Goal: Information Seeking & Learning: Learn about a topic

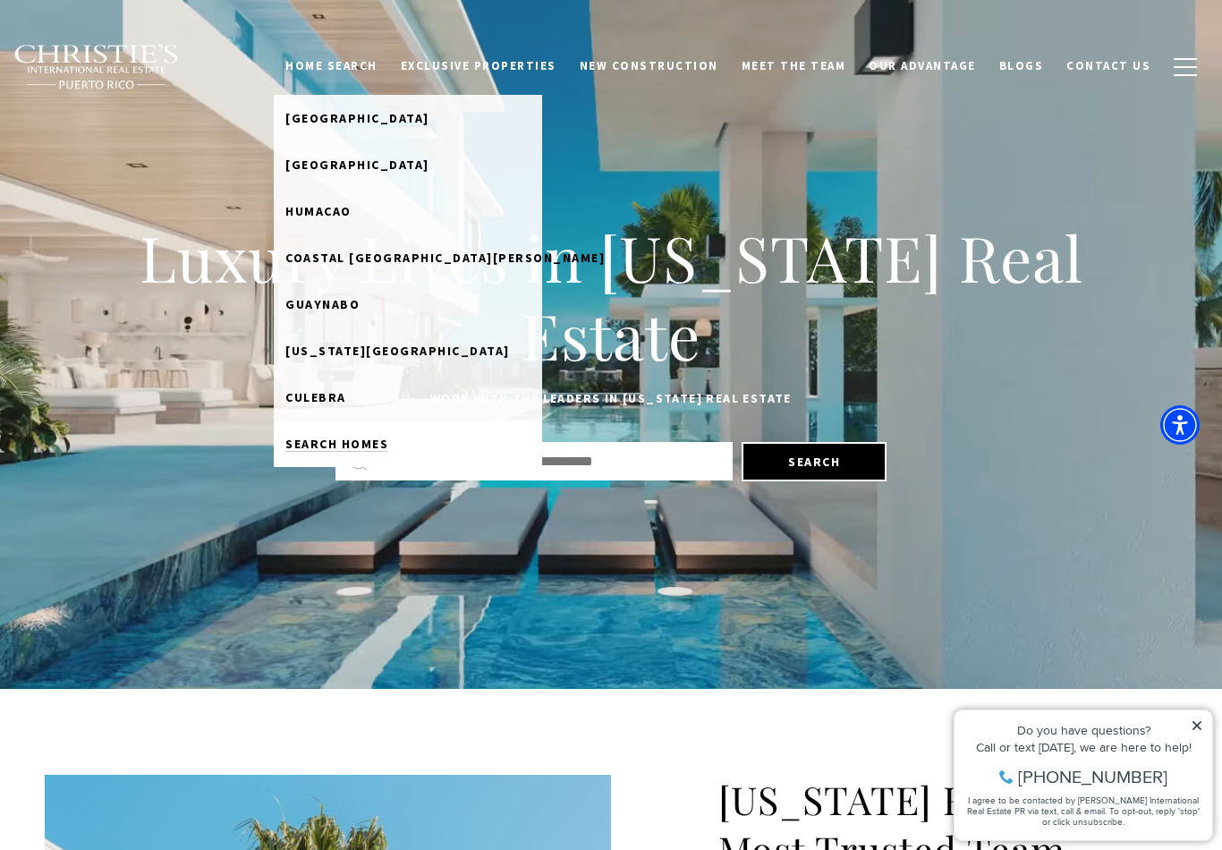
click at [351, 441] on span "Search Homes" at bounding box center [336, 444] width 103 height 16
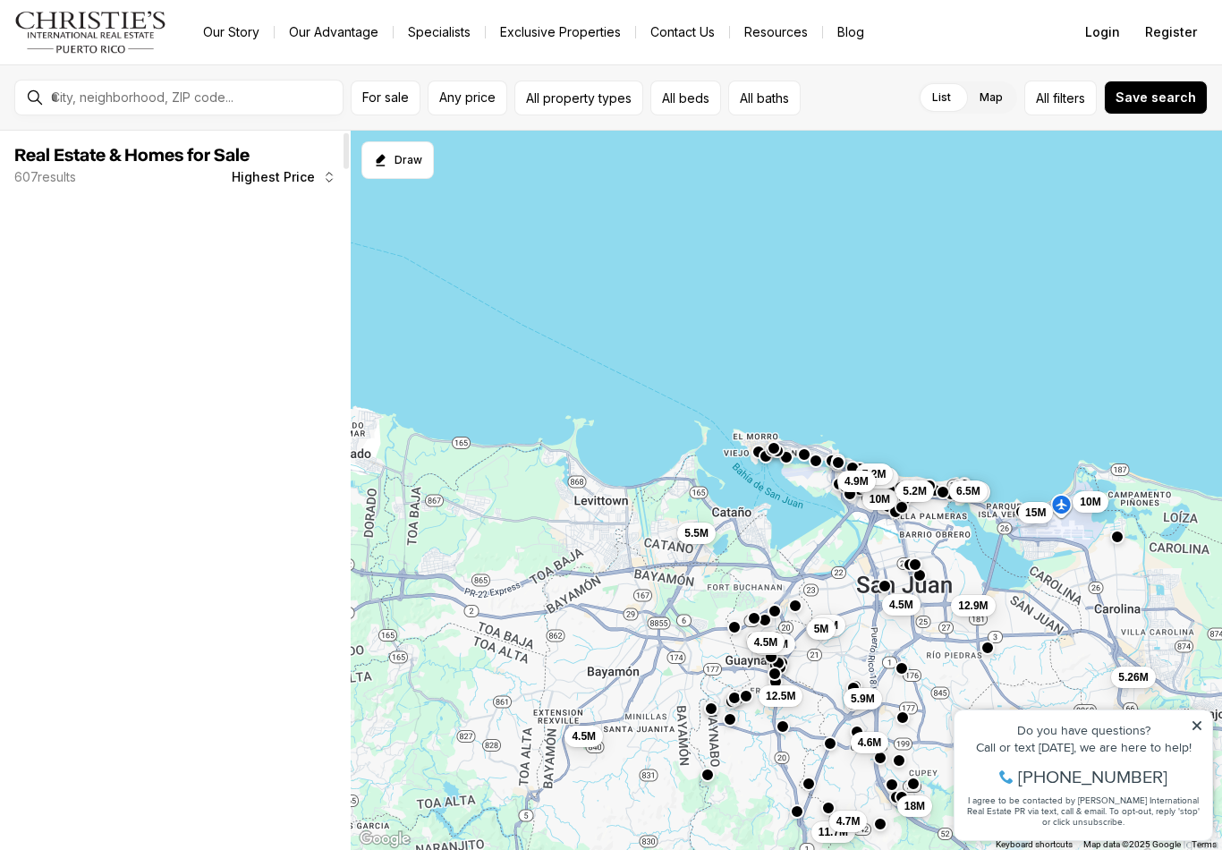
scroll to position [14, 0]
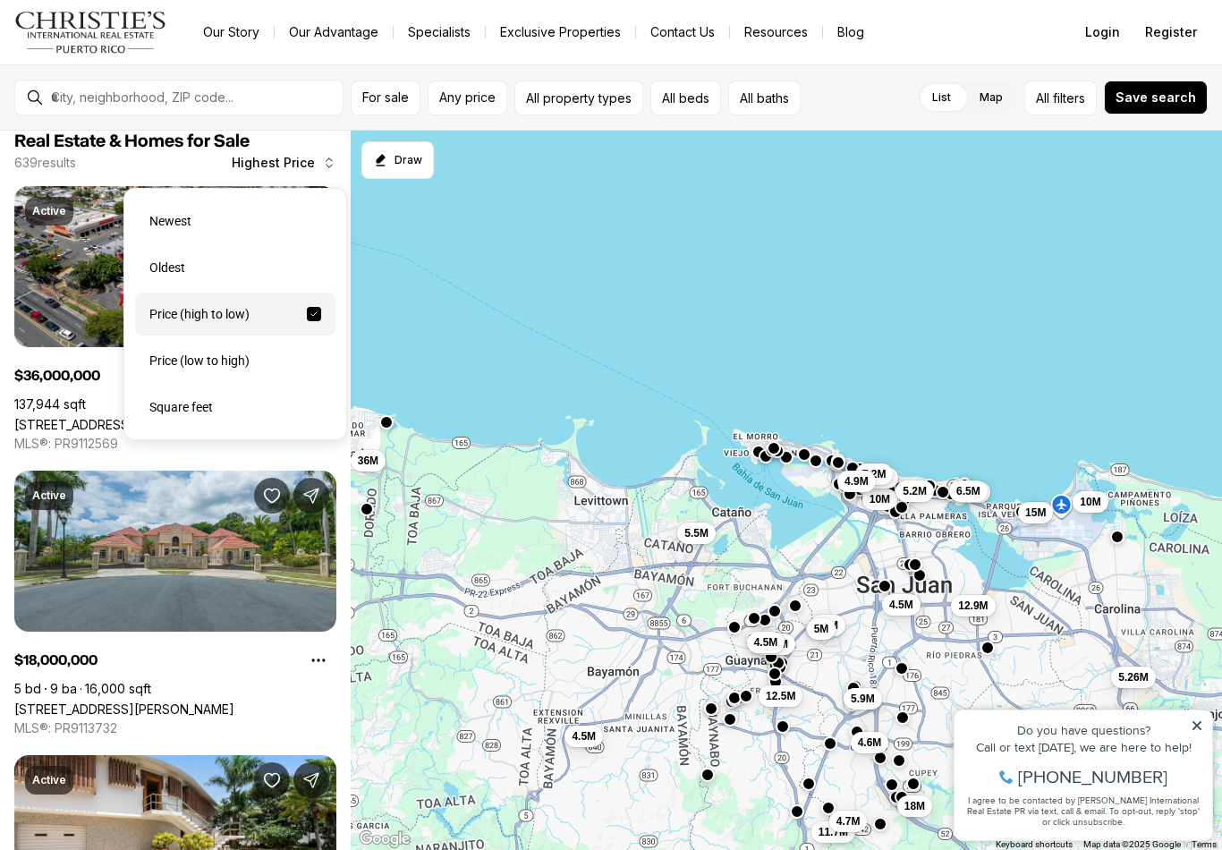
click at [181, 216] on div "Newest" at bounding box center [235, 220] width 200 height 43
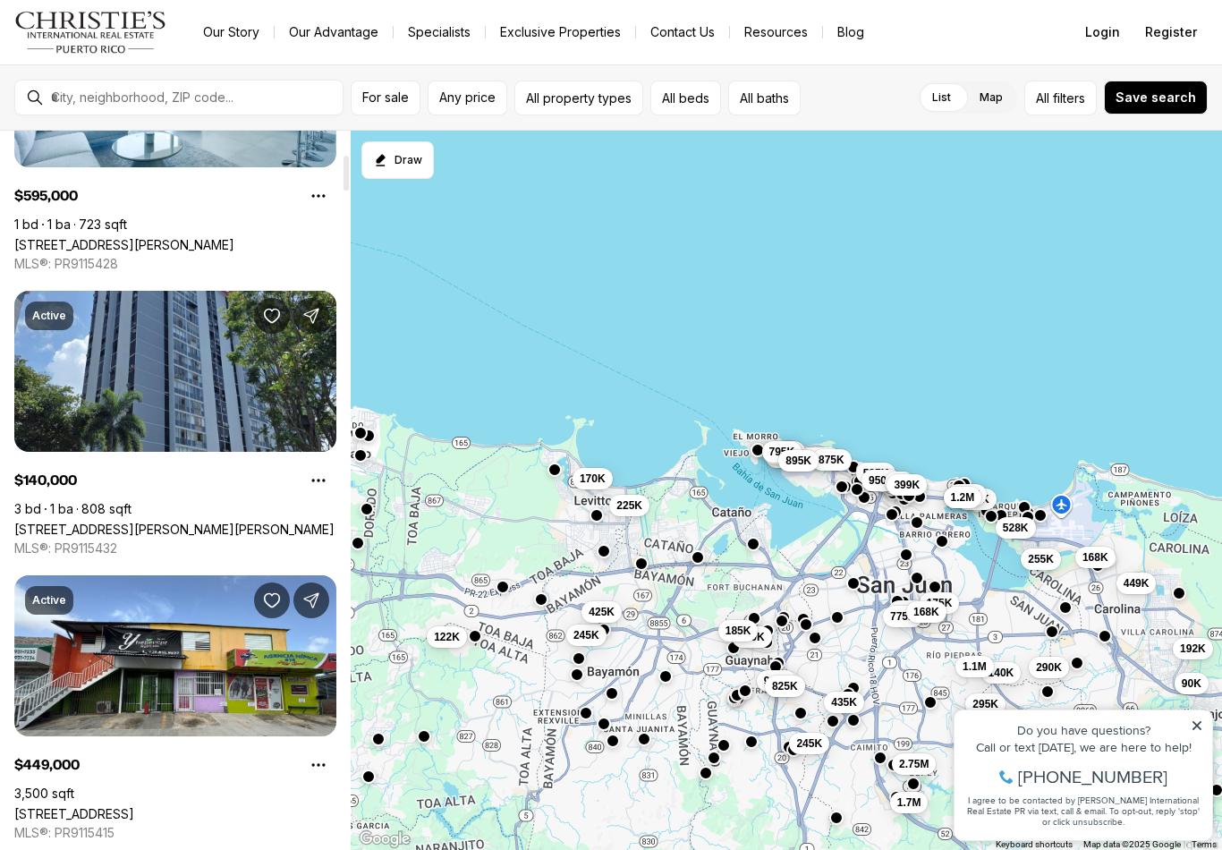
scroll to position [479, 0]
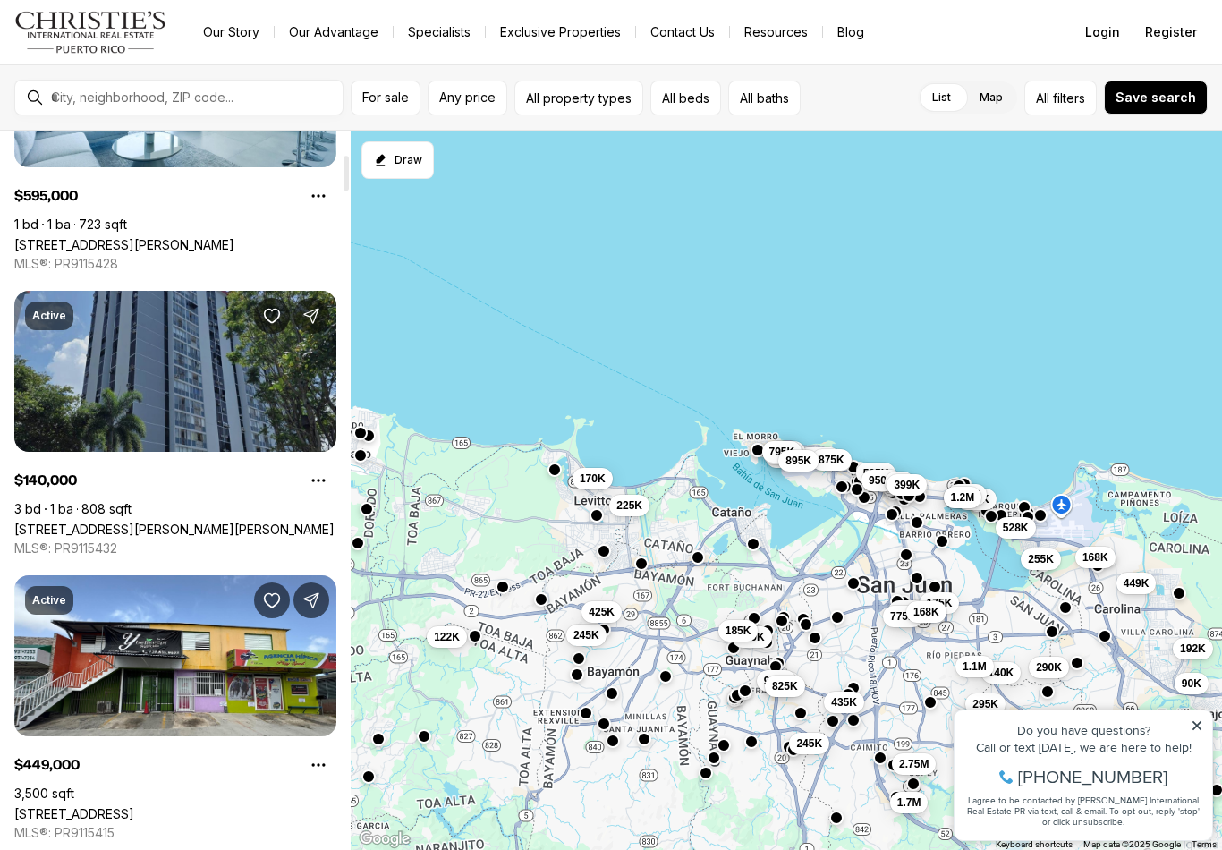
click at [148, 521] on link "2 ALMONTE #411, SAN JUAN PR, 00926" at bounding box center [174, 528] width 320 height 15
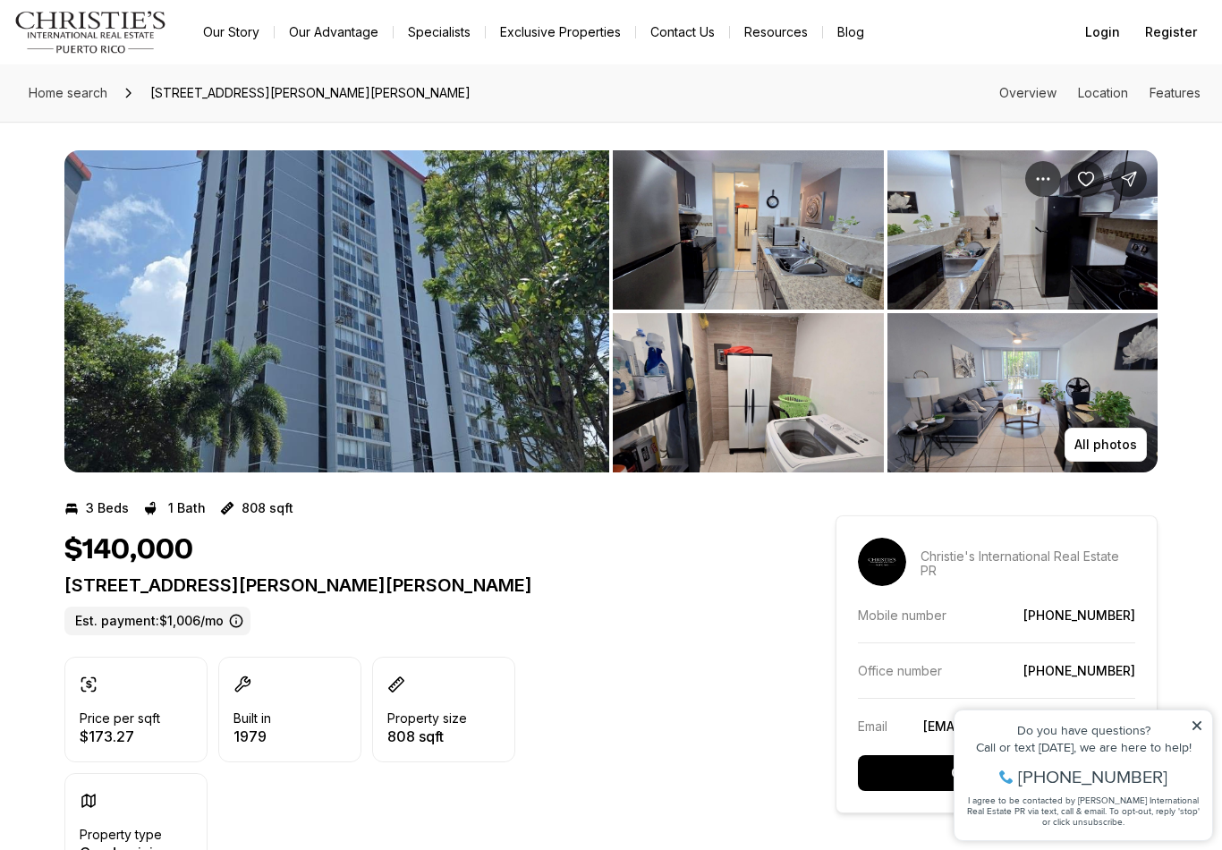
click at [249, 289] on img "View image gallery" at bounding box center [336, 311] width 545 height 322
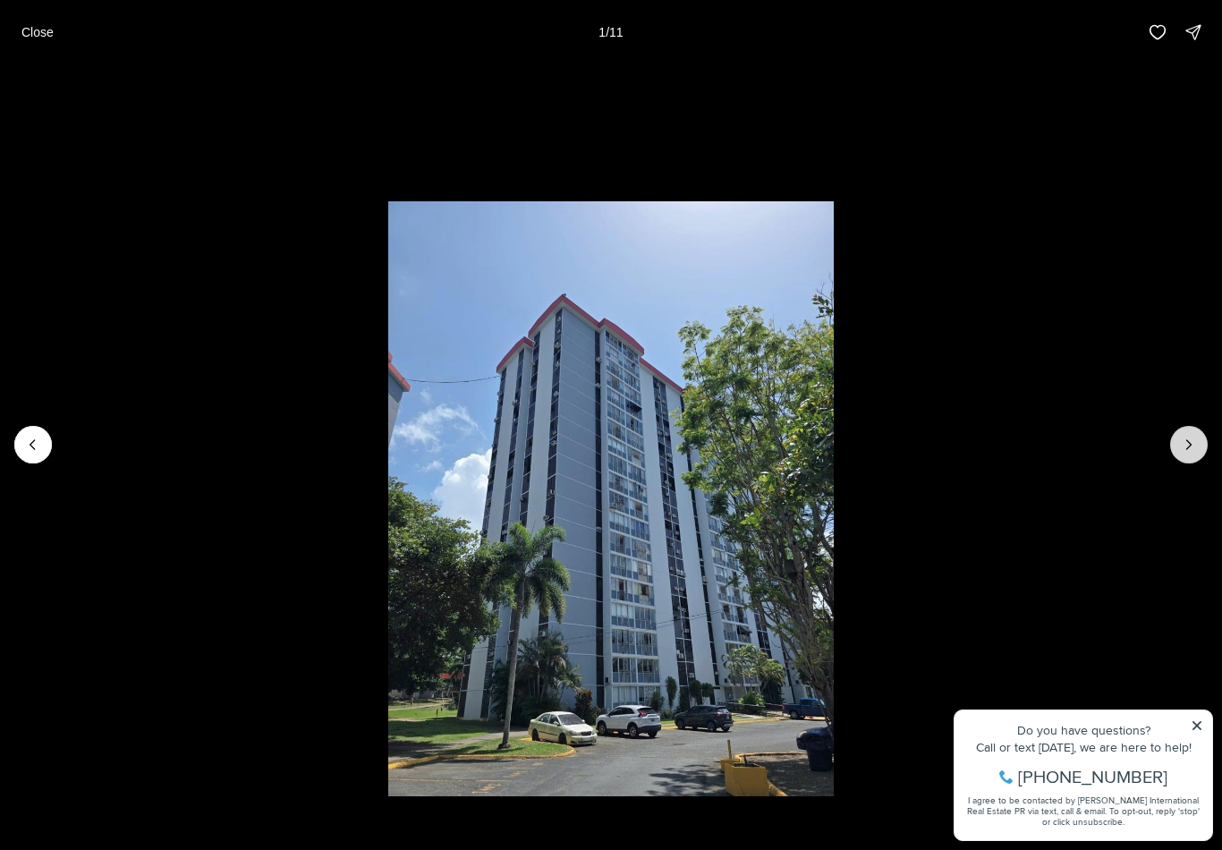
click at [1184, 452] on icon "Next slide" at bounding box center [1189, 445] width 18 height 18
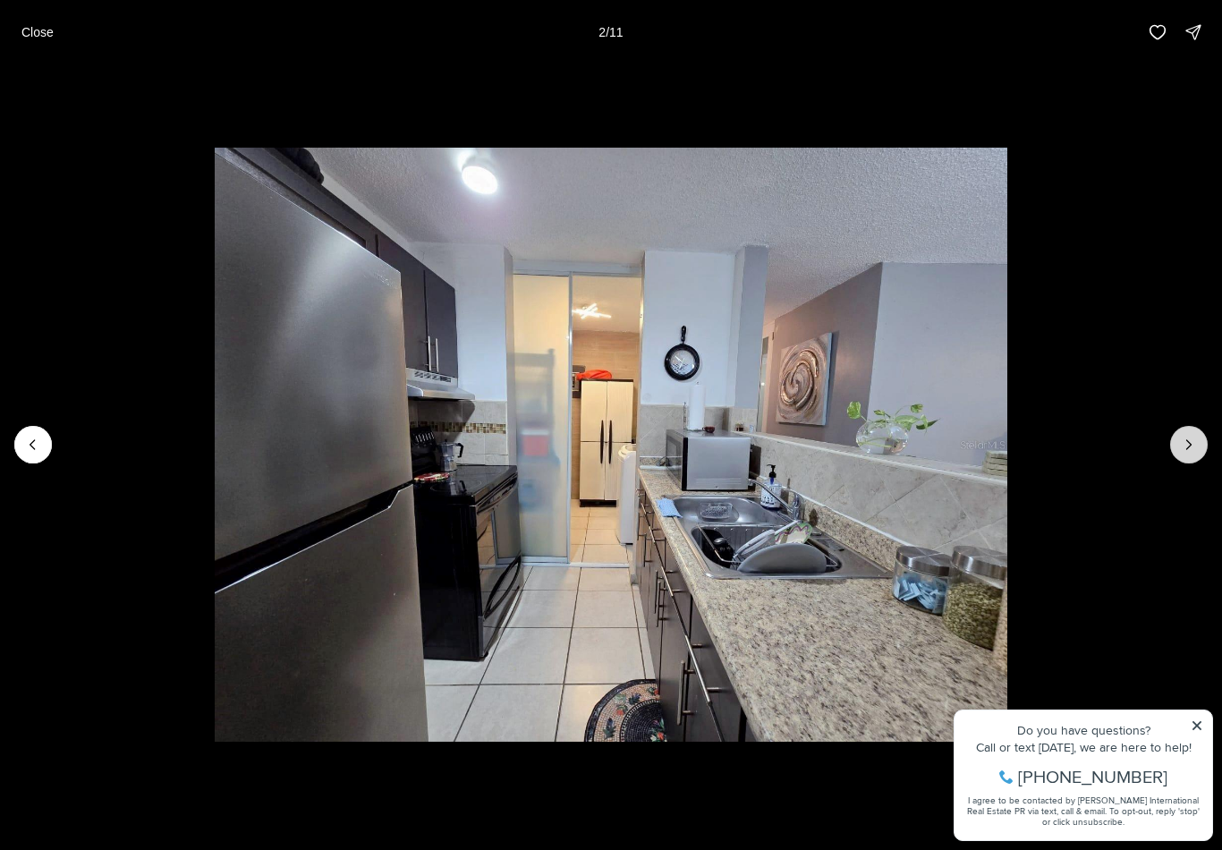
click at [1189, 446] on icon "Next slide" at bounding box center [1189, 444] width 4 height 9
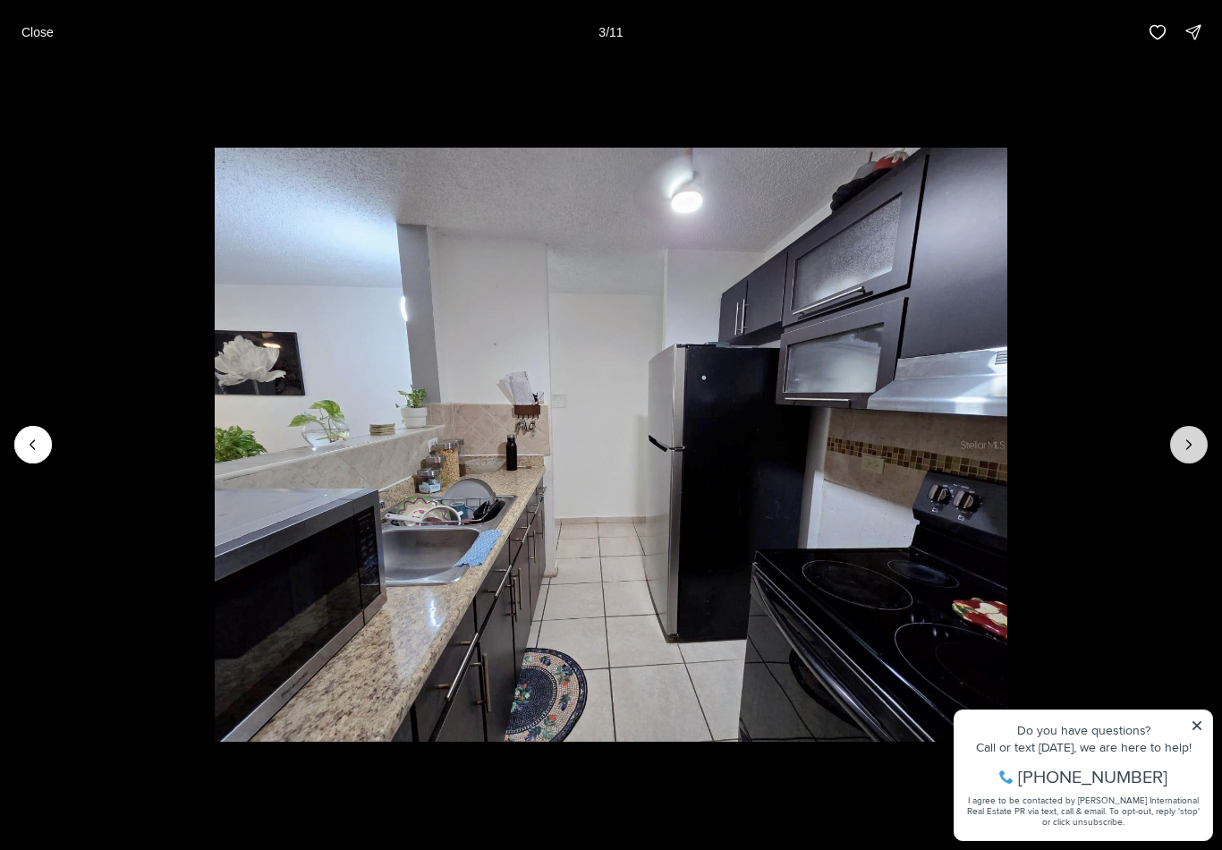
click at [1187, 444] on icon "Next slide" at bounding box center [1189, 445] width 18 height 18
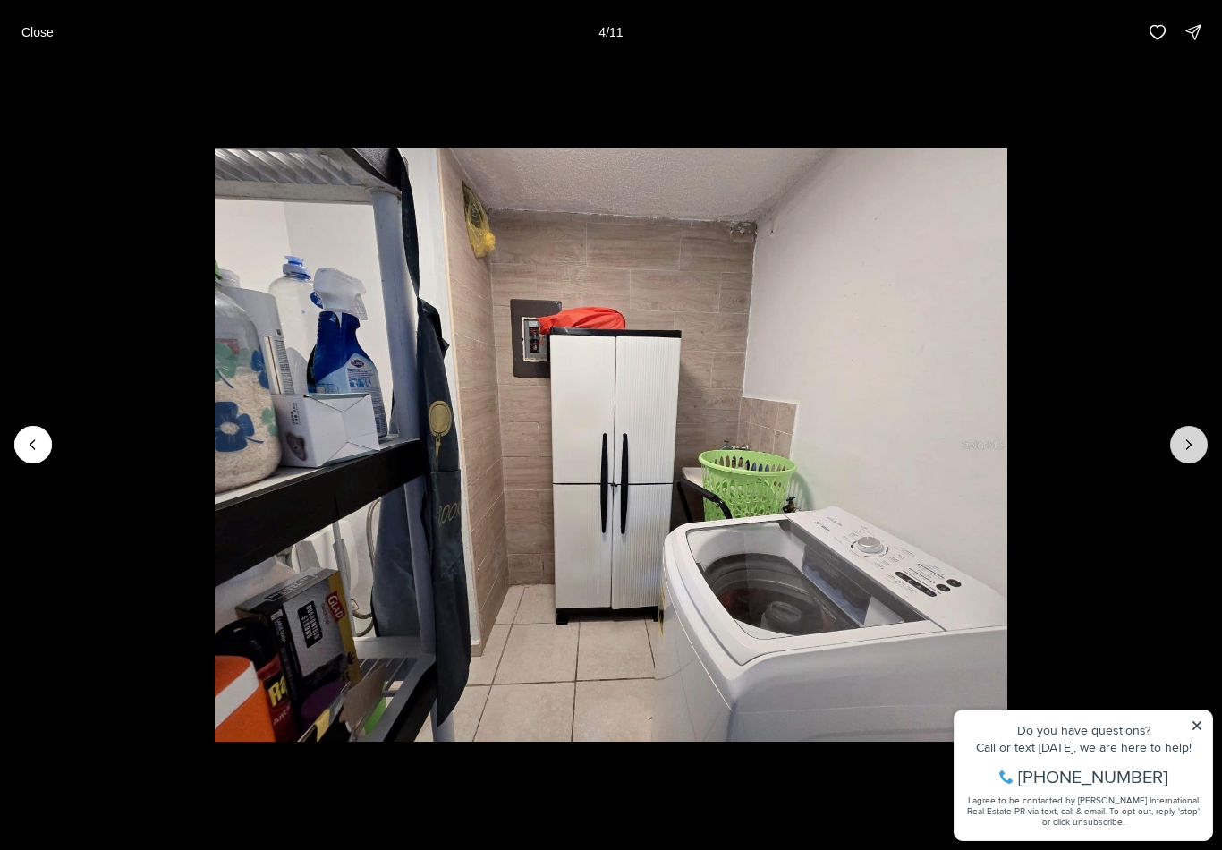
click at [1193, 449] on icon "Next slide" at bounding box center [1189, 445] width 18 height 18
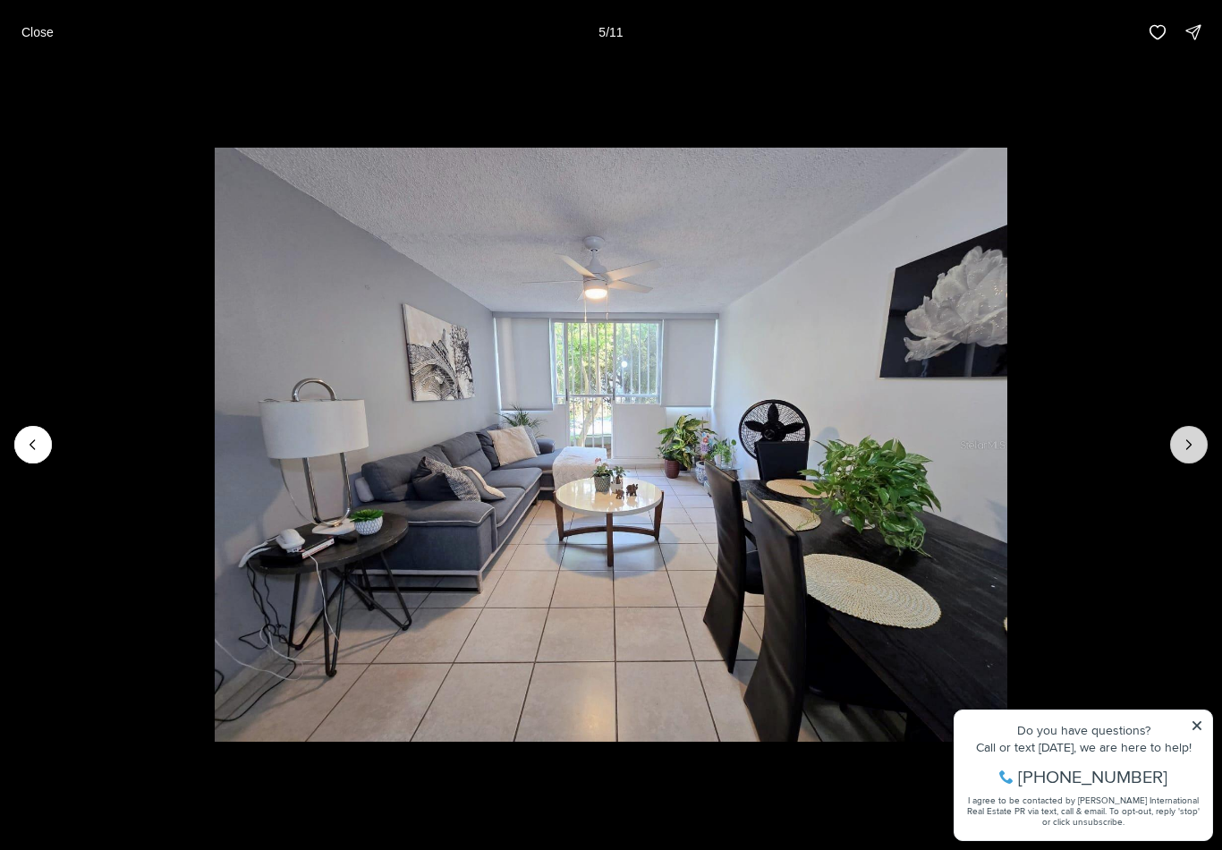
click at [1192, 448] on icon "Next slide" at bounding box center [1189, 445] width 18 height 18
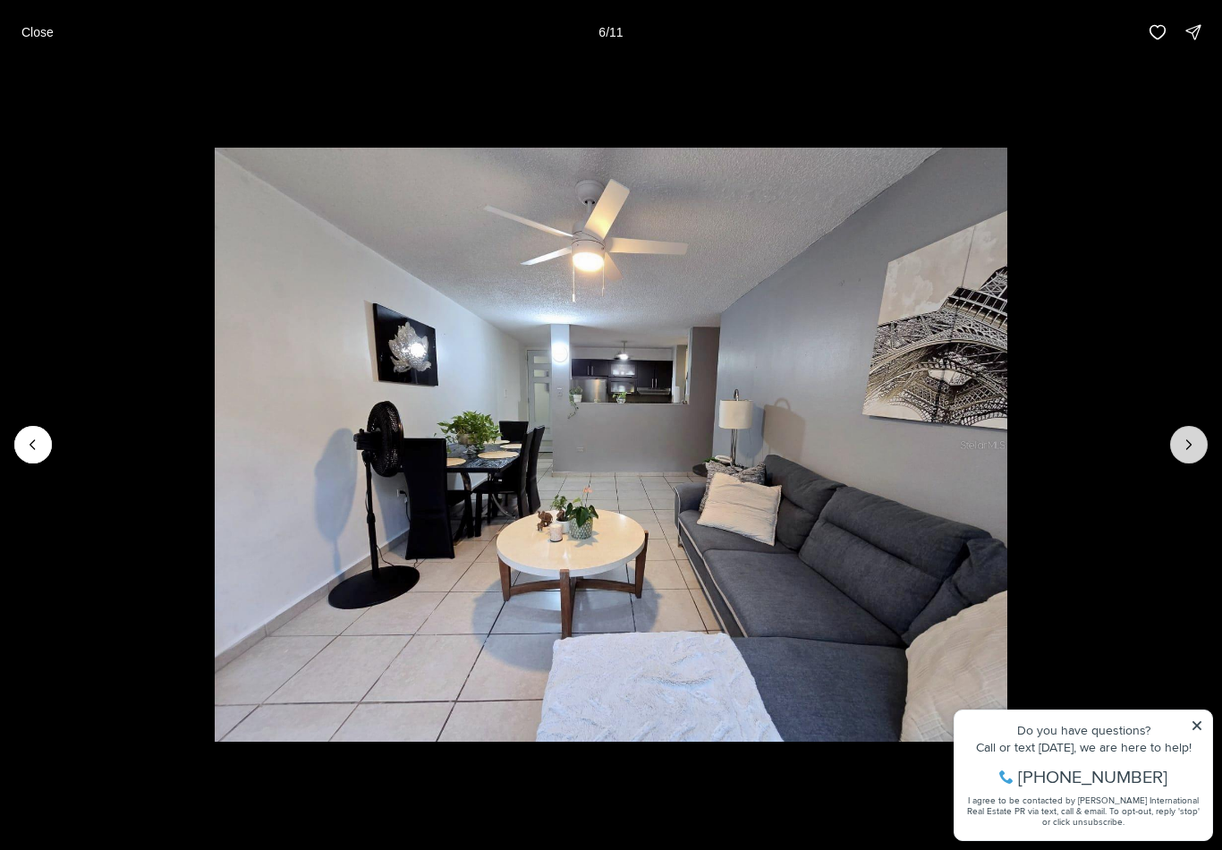
click at [1188, 441] on icon "Next slide" at bounding box center [1189, 444] width 4 height 9
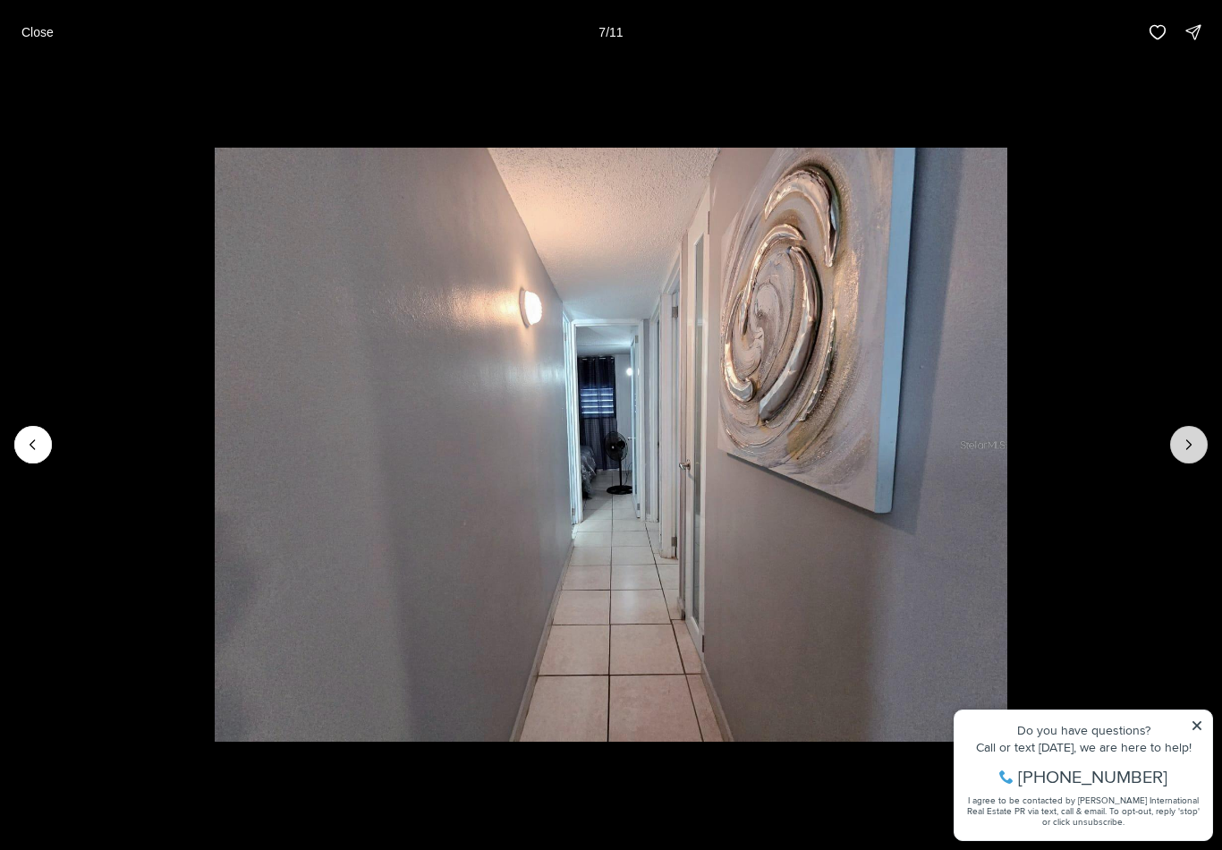
click at [1191, 444] on icon "Next slide" at bounding box center [1189, 445] width 18 height 18
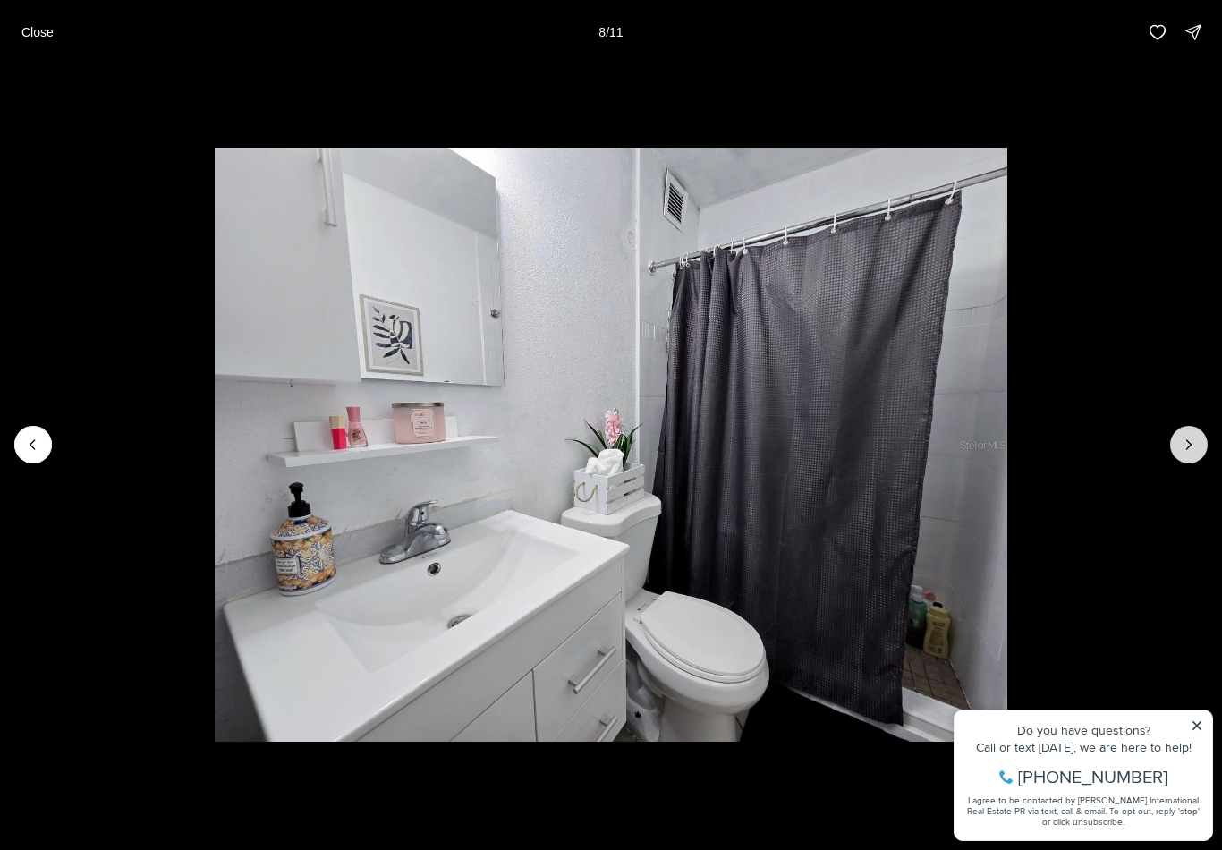
click at [1187, 440] on icon "Next slide" at bounding box center [1189, 444] width 4 height 9
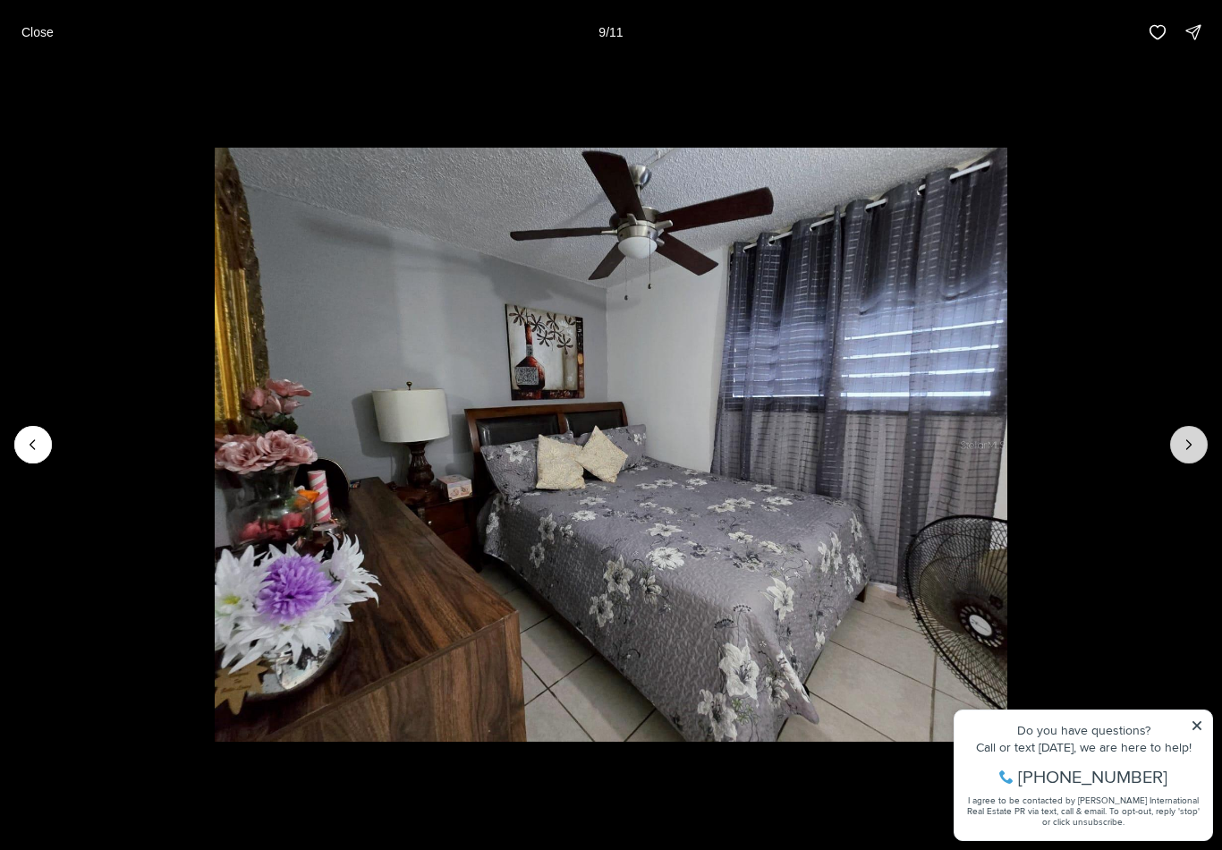
click at [1182, 441] on icon "Next slide" at bounding box center [1189, 445] width 18 height 18
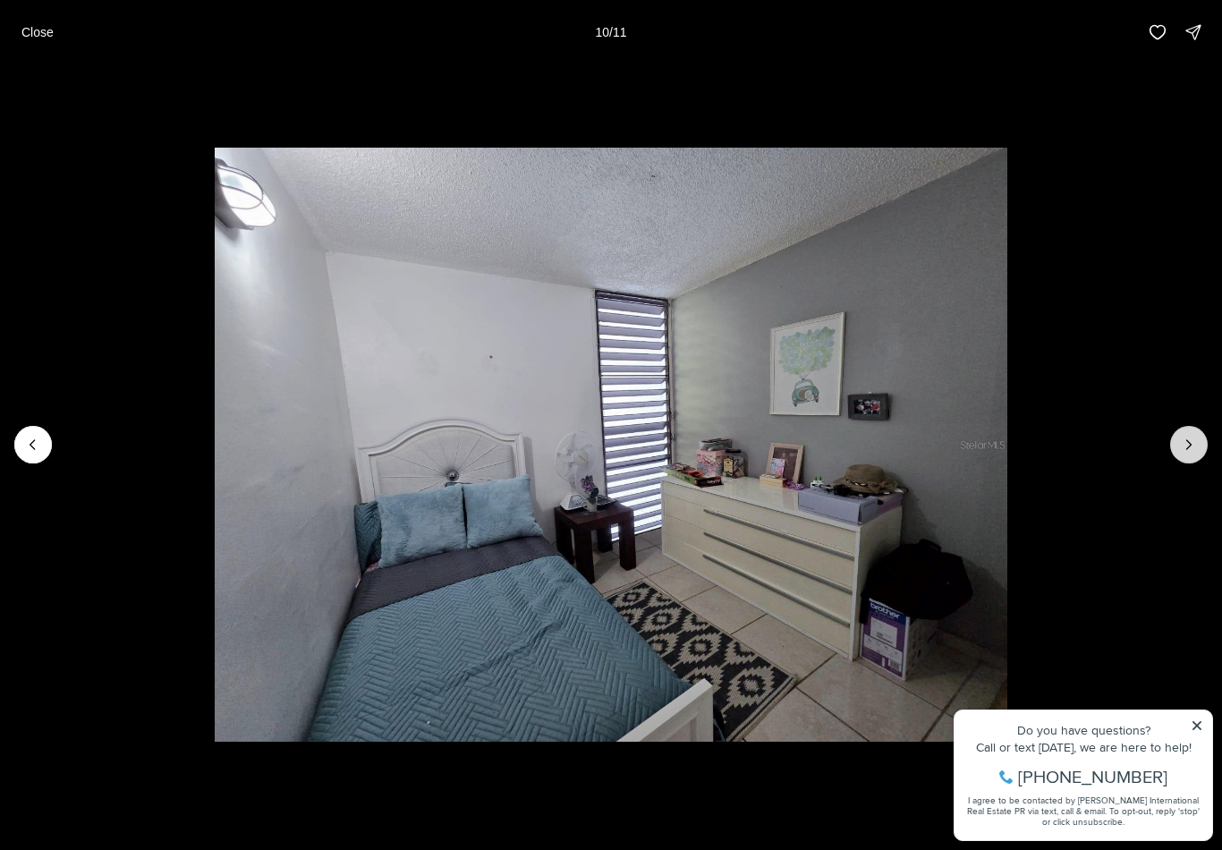
click at [1183, 447] on icon "Next slide" at bounding box center [1189, 445] width 18 height 18
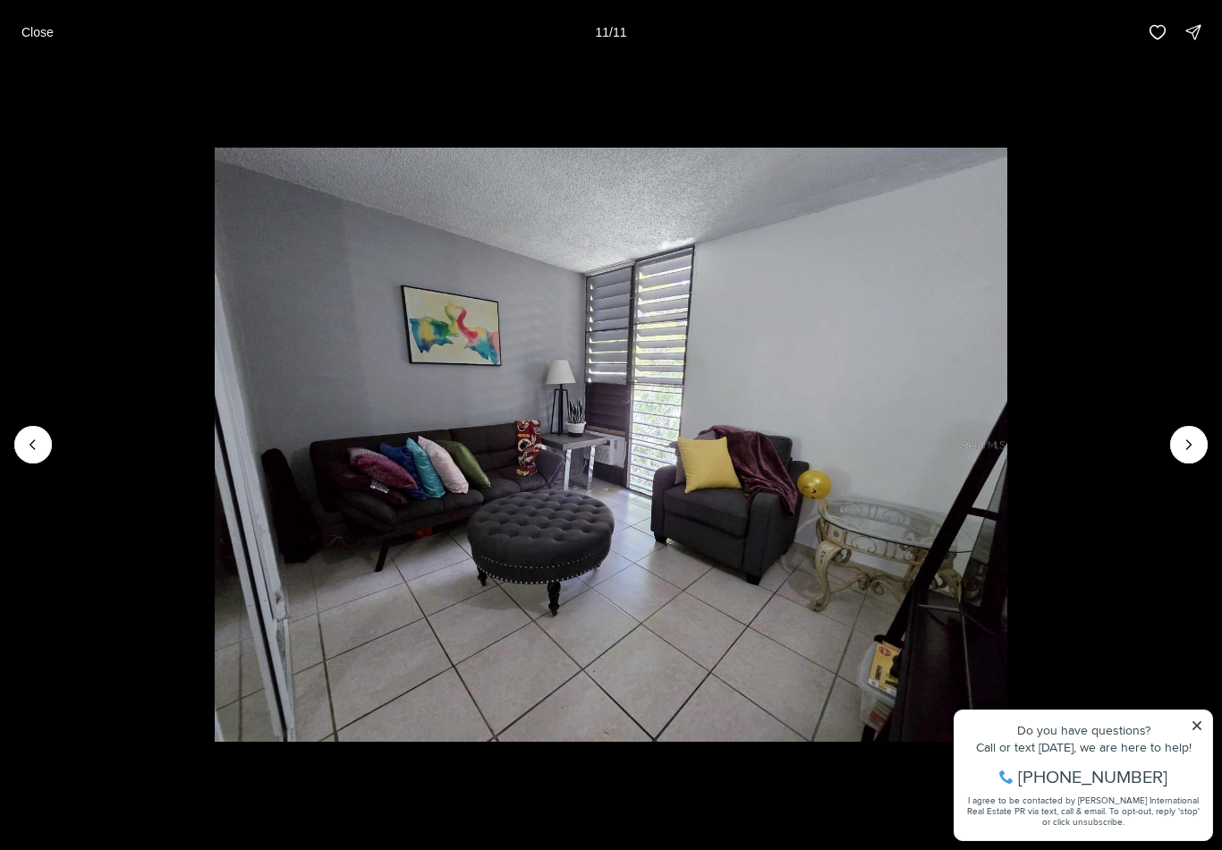
click at [1184, 449] on div at bounding box center [1189, 445] width 38 height 38
click at [1193, 443] on div at bounding box center [1189, 445] width 38 height 38
click at [1198, 447] on div at bounding box center [1189, 445] width 38 height 38
click at [1199, 444] on div at bounding box center [1189, 445] width 38 height 38
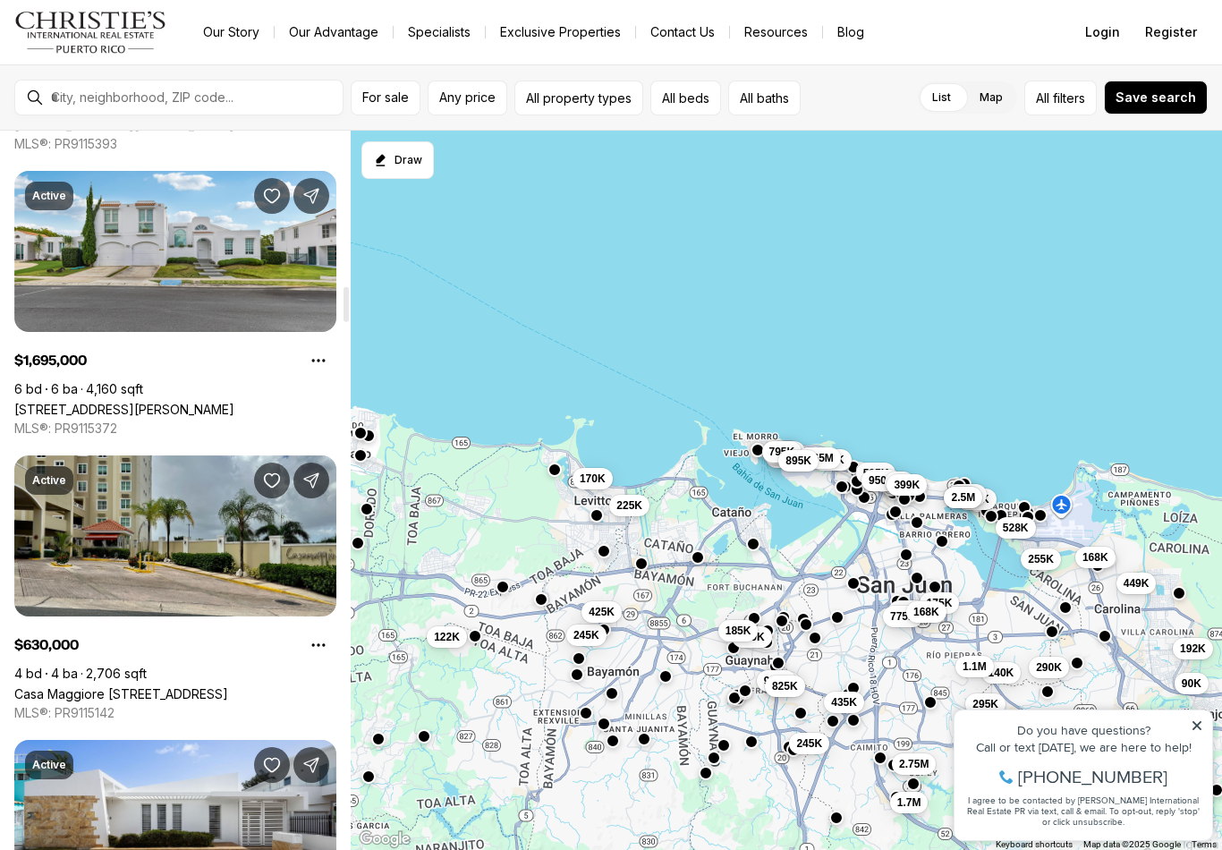
scroll to position [3173, 0]
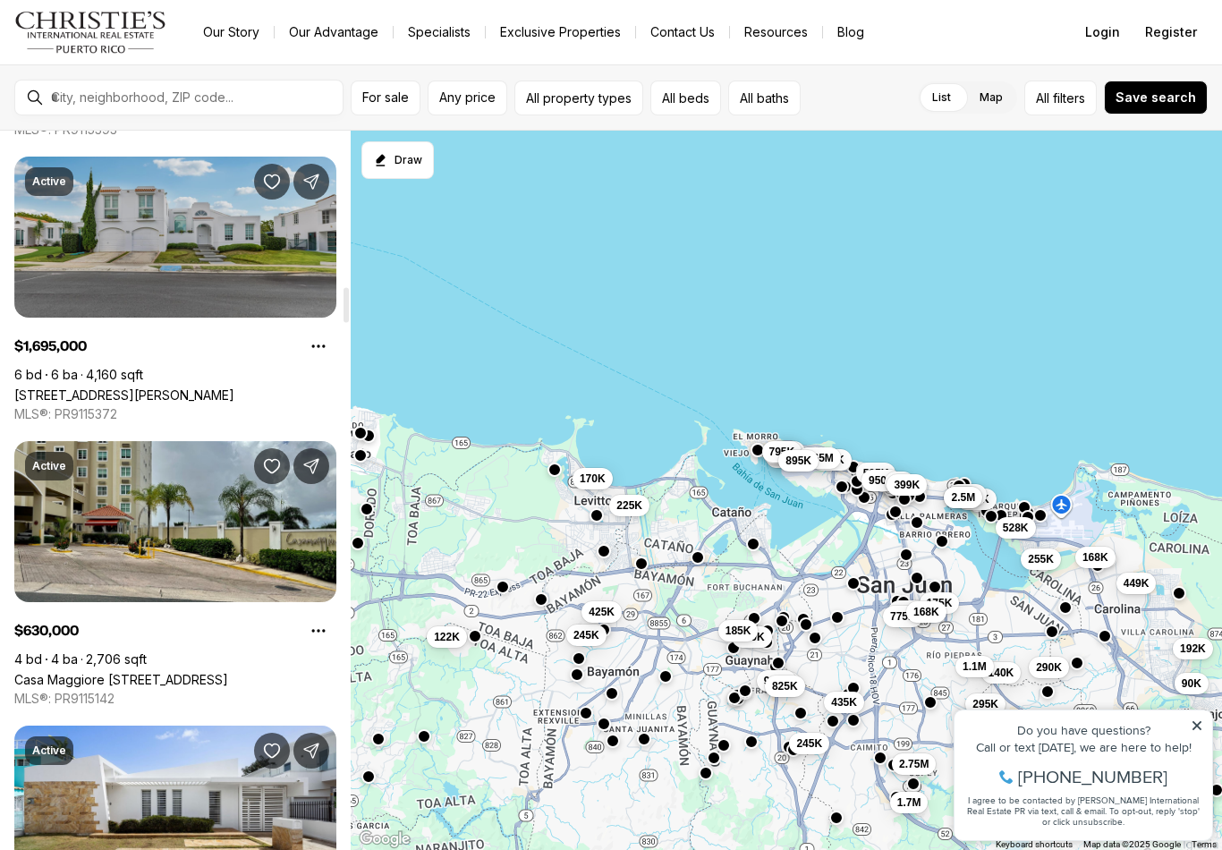
click at [133, 387] on link "153 CALLE MARTINETE, SAN JUAN PR, 00926" at bounding box center [124, 394] width 220 height 15
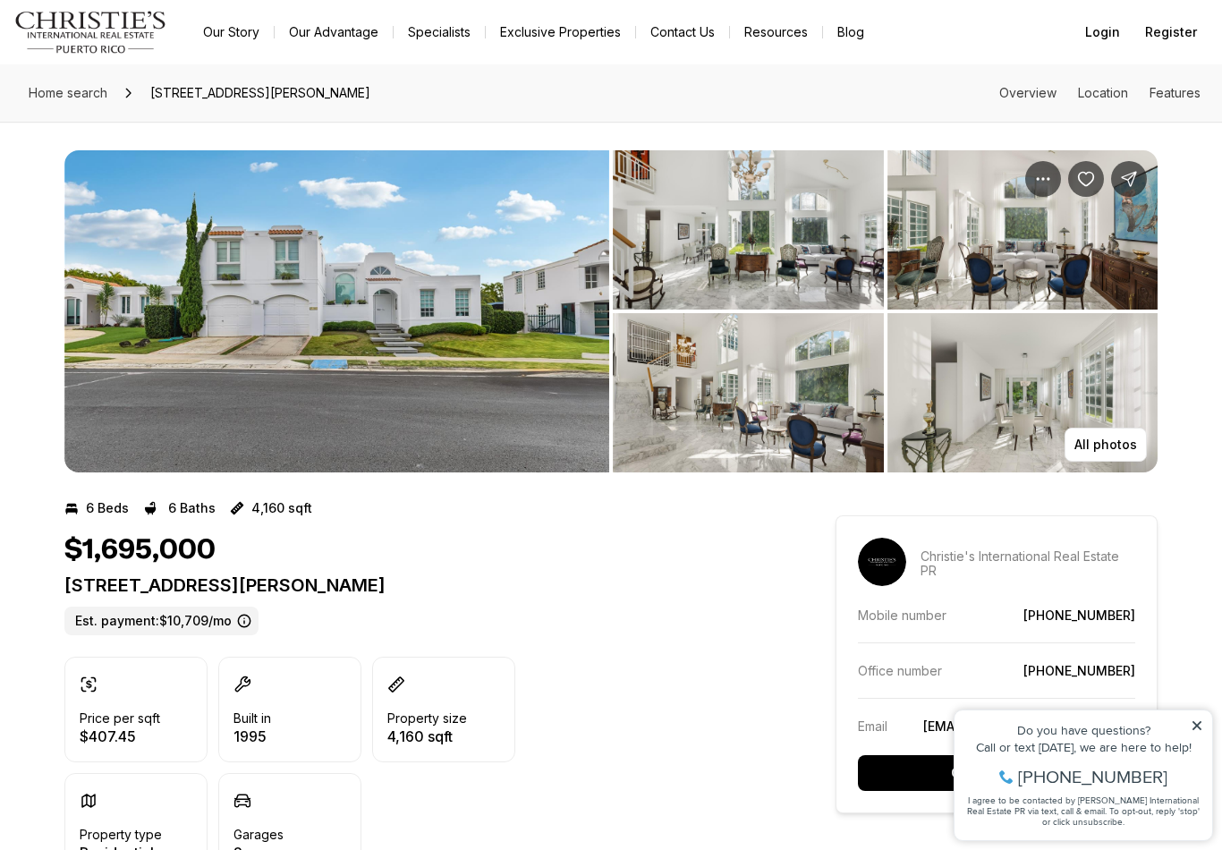
click at [149, 265] on img "View image gallery" at bounding box center [336, 311] width 545 height 322
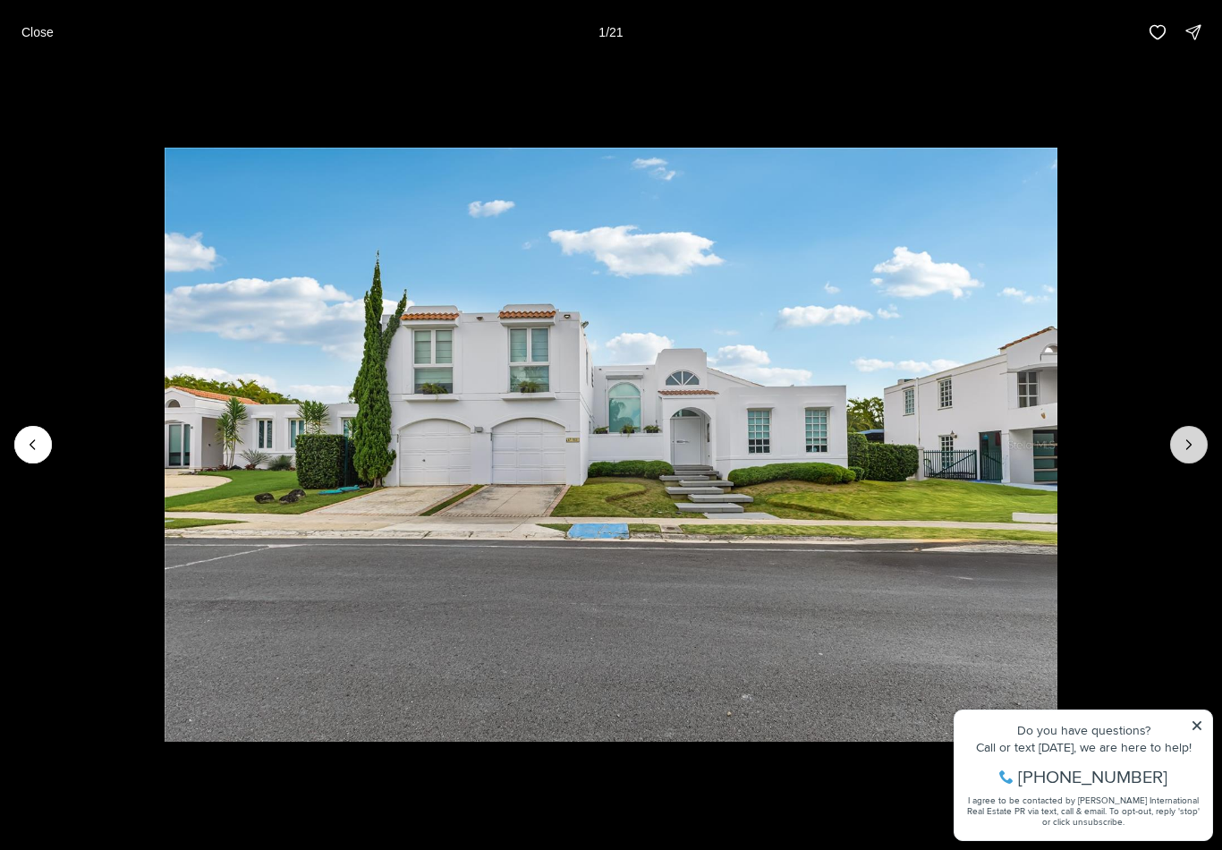
click at [1182, 439] on icon "Next slide" at bounding box center [1189, 445] width 18 height 18
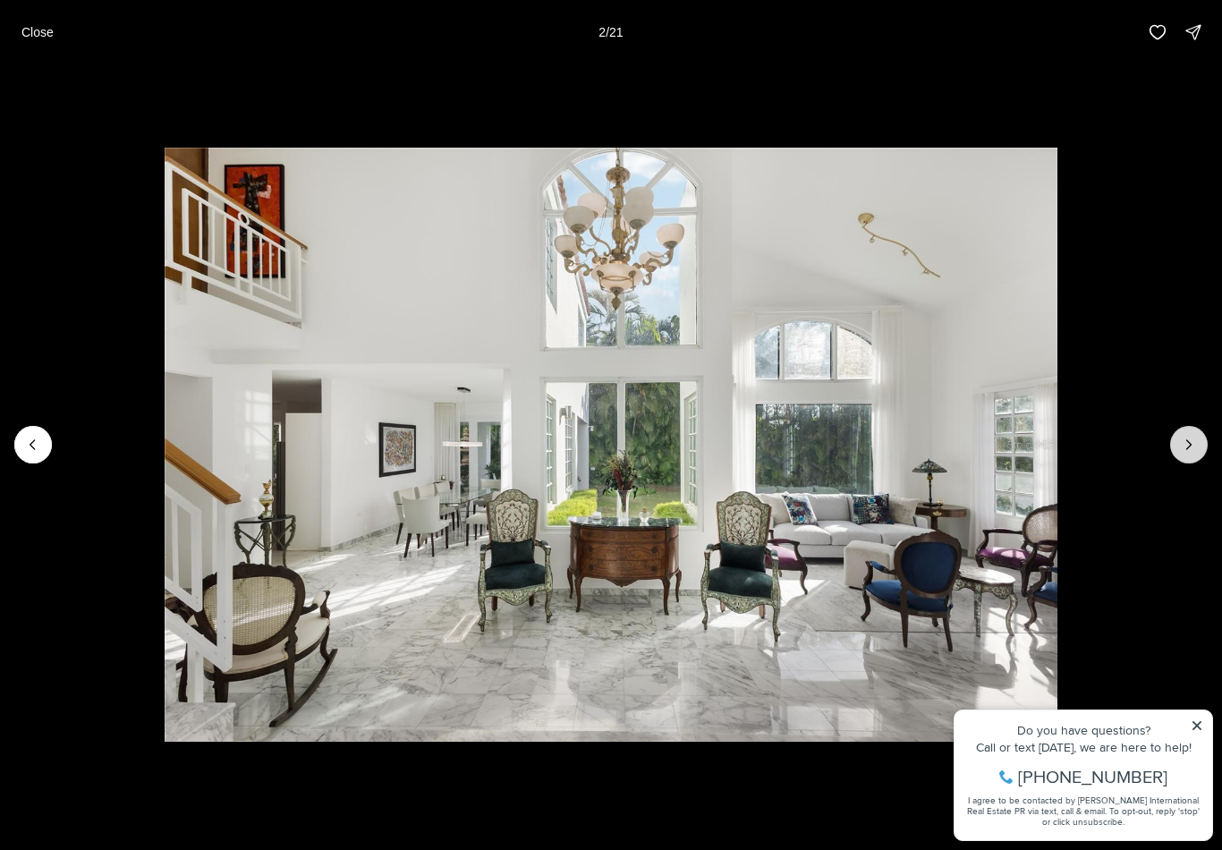
click at [1193, 436] on icon "Next slide" at bounding box center [1189, 445] width 18 height 18
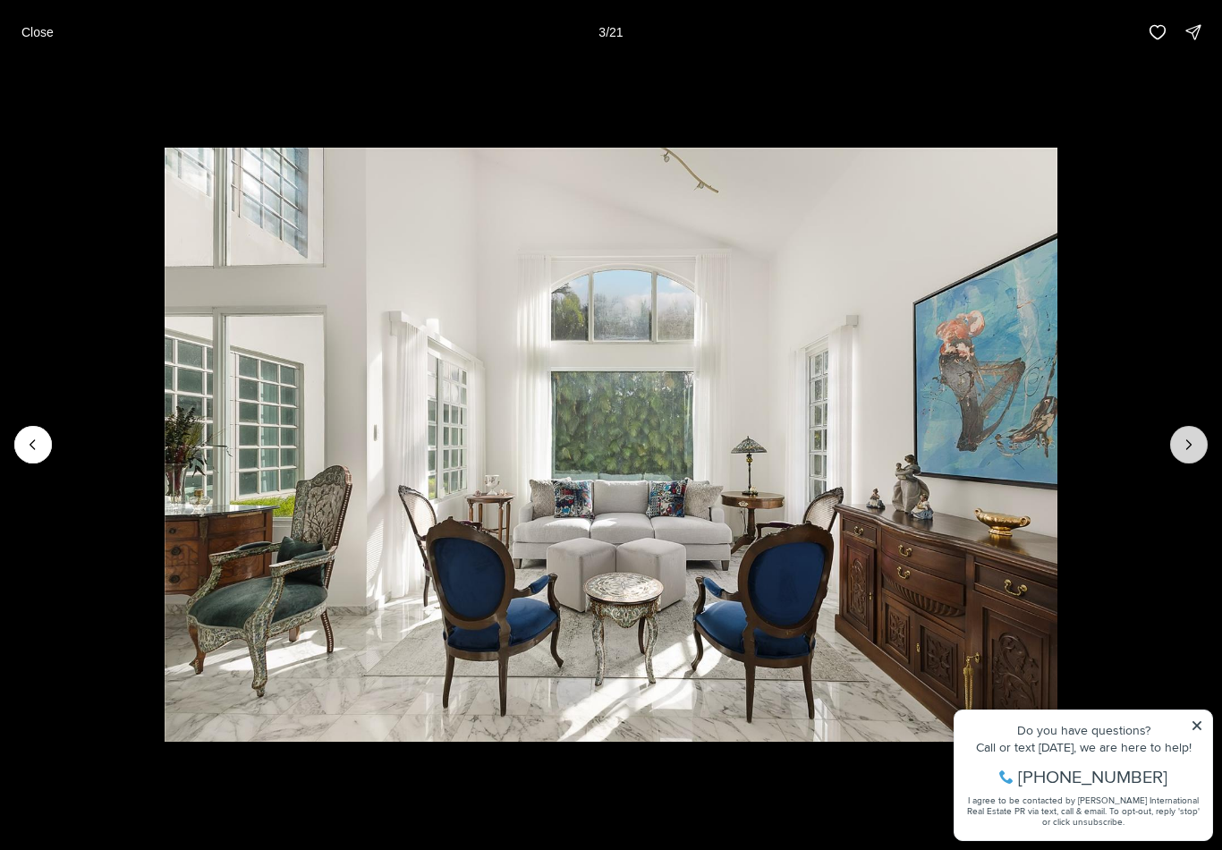
click at [1194, 440] on icon "Next slide" at bounding box center [1189, 445] width 18 height 18
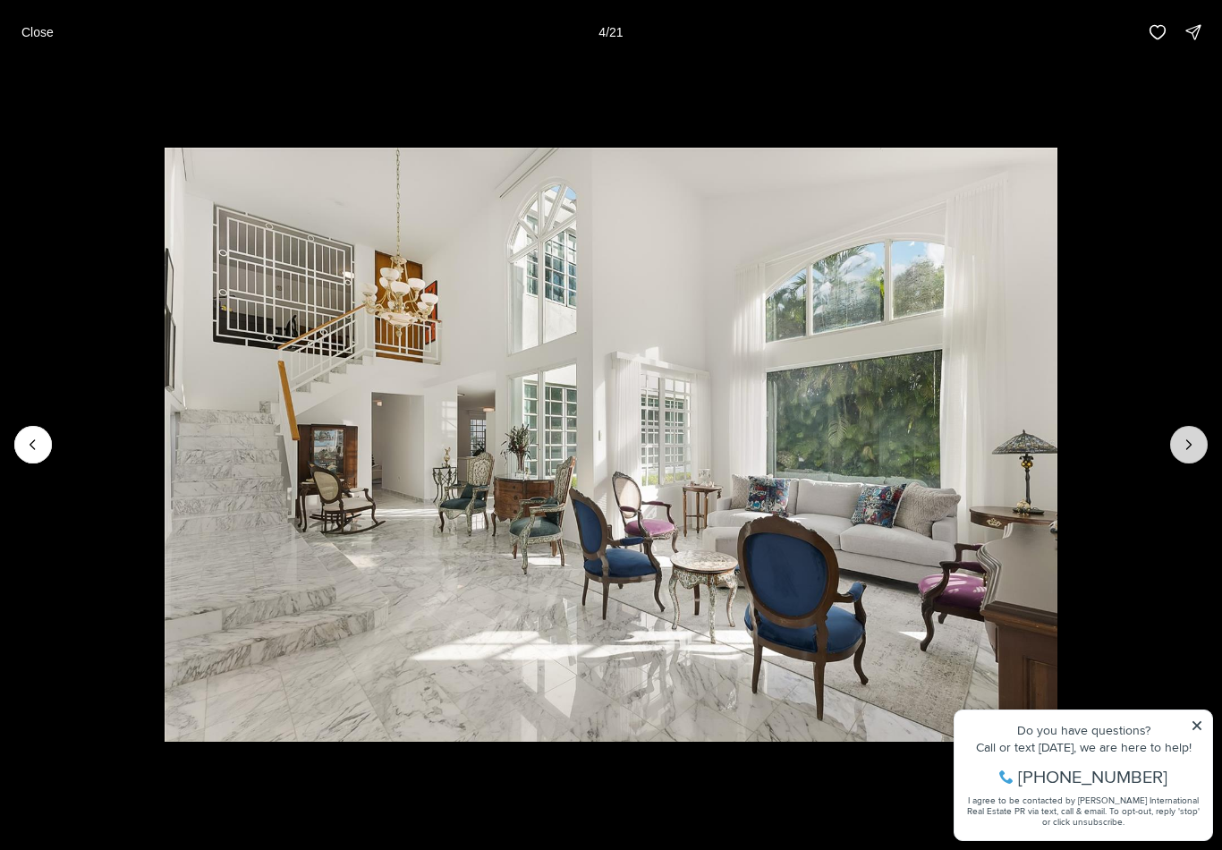
click at [1194, 441] on icon "Next slide" at bounding box center [1189, 445] width 18 height 18
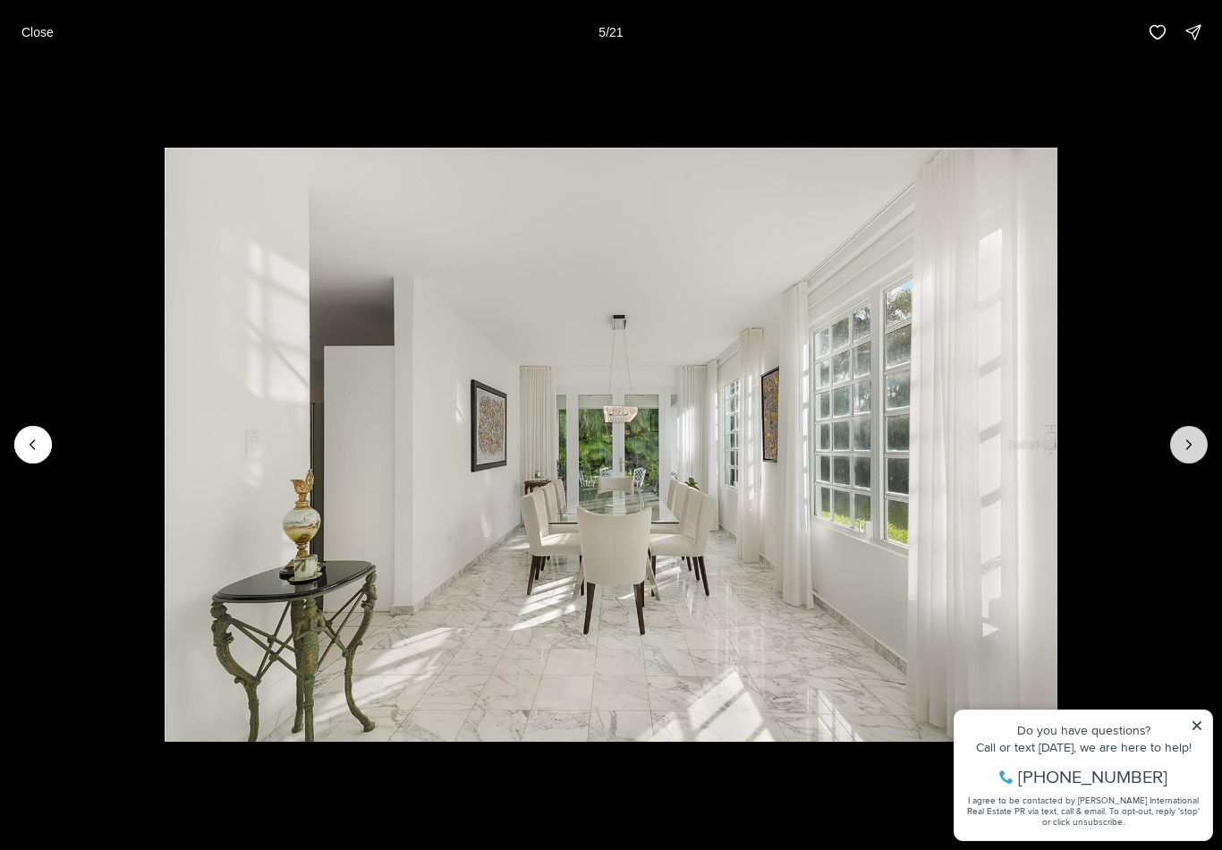
click at [1196, 436] on icon "Next slide" at bounding box center [1189, 445] width 18 height 18
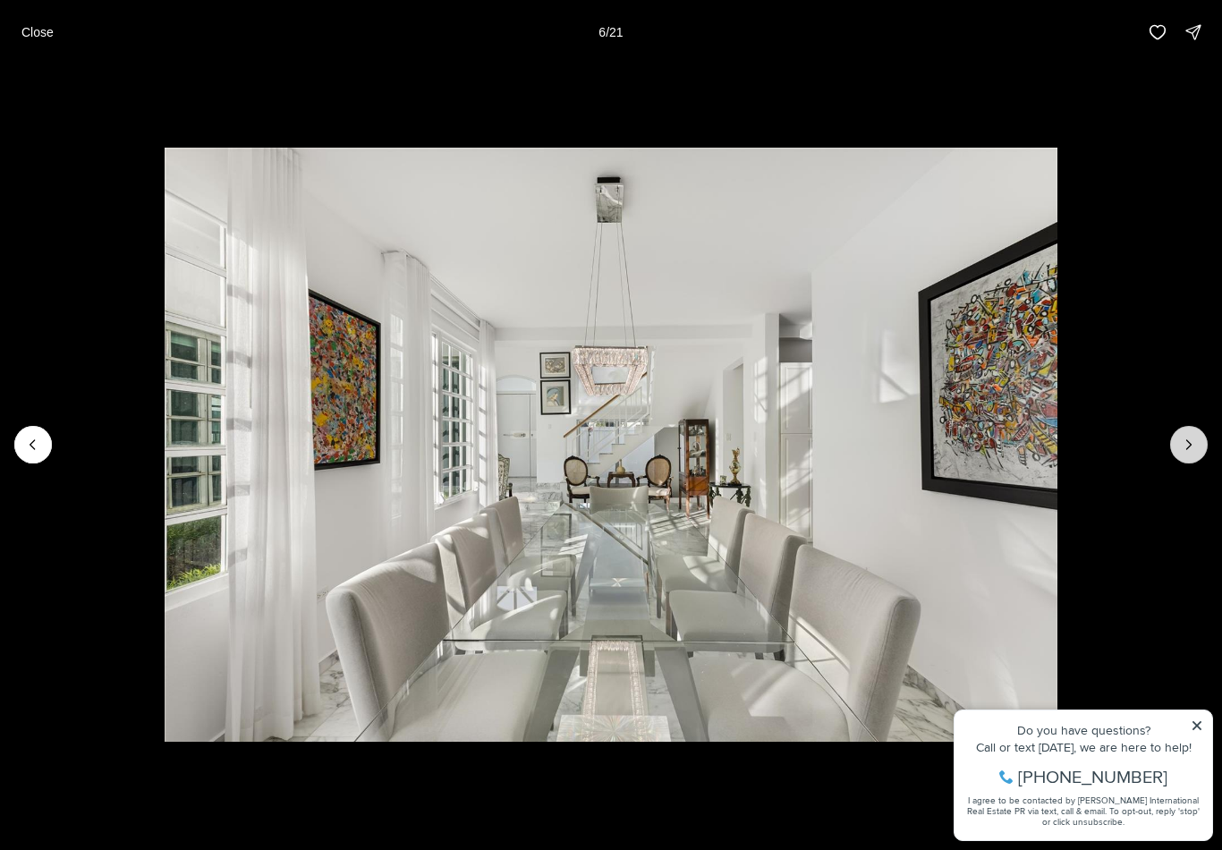
click at [1196, 432] on button "Next slide" at bounding box center [1189, 445] width 38 height 38
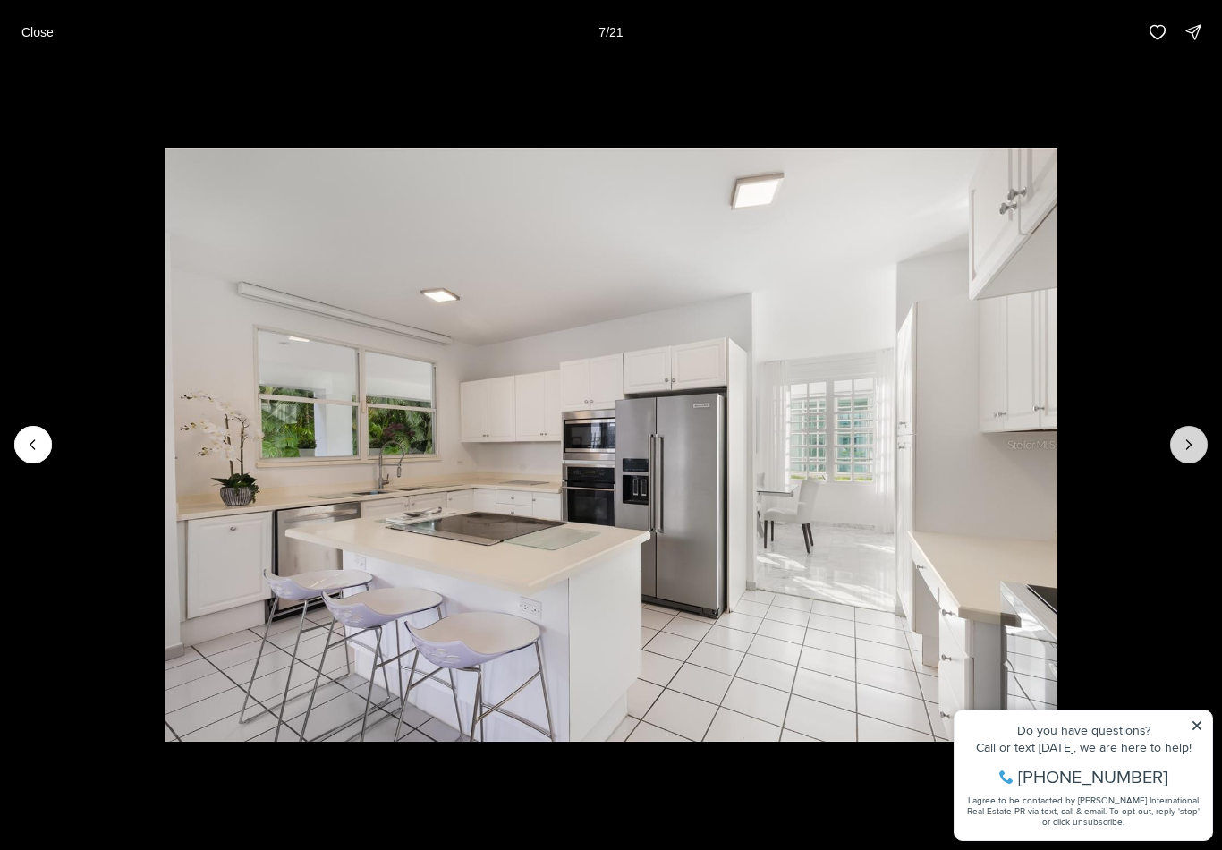
click at [1196, 437] on icon "Next slide" at bounding box center [1189, 445] width 18 height 18
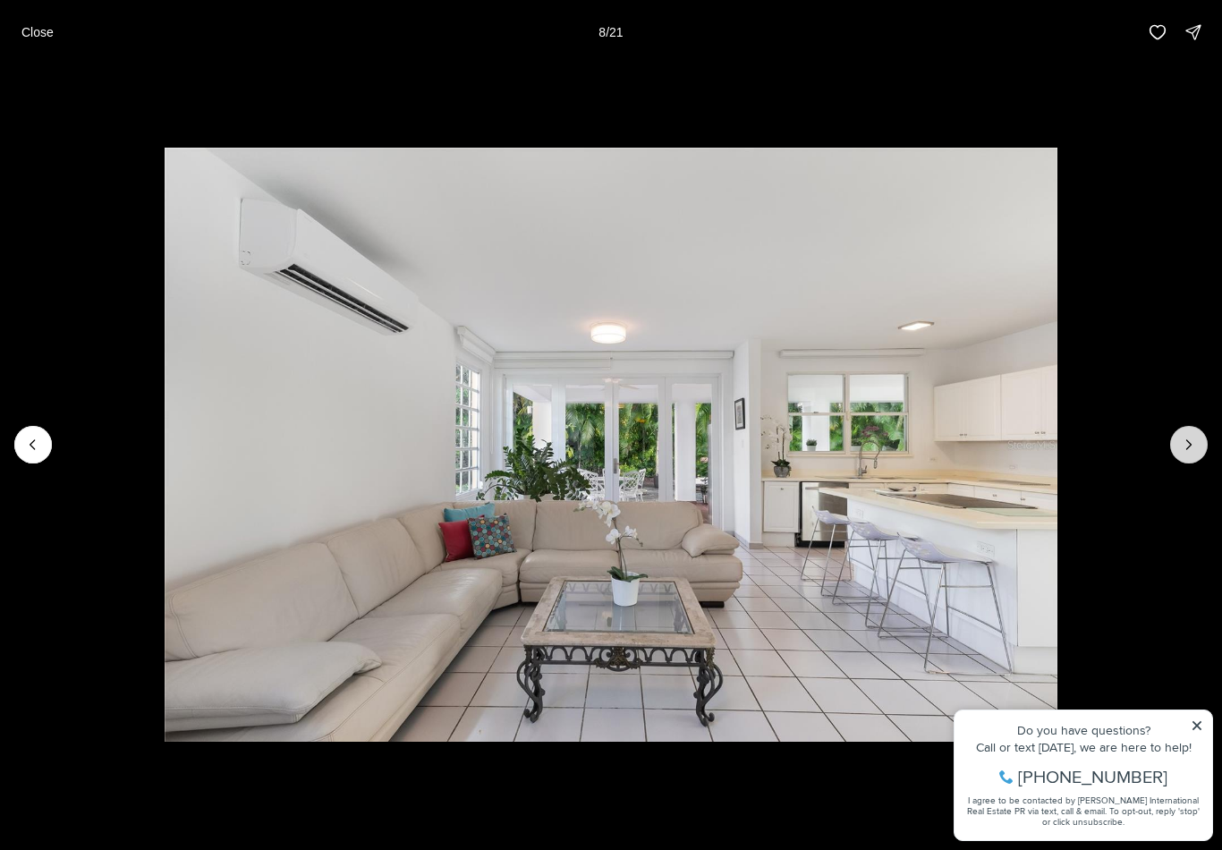
click at [1193, 438] on icon "Next slide" at bounding box center [1189, 445] width 18 height 18
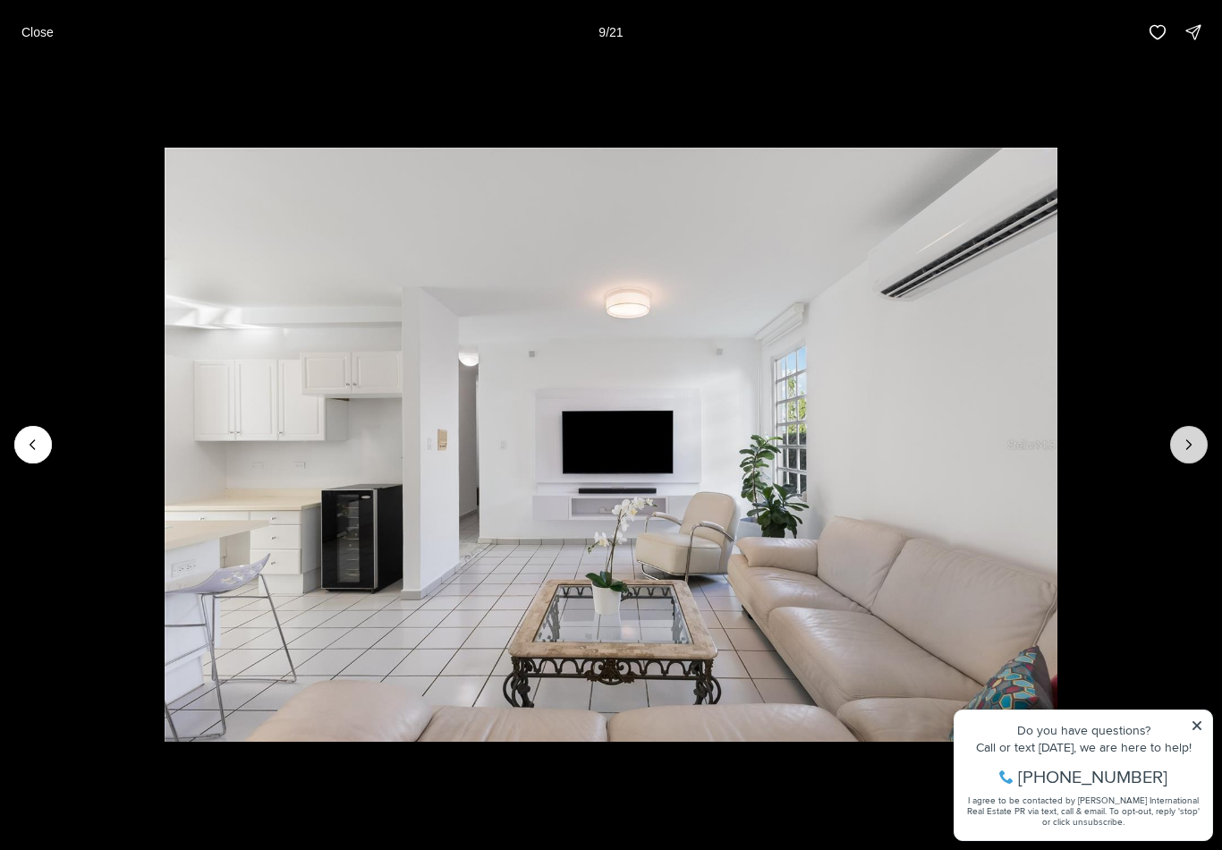
click at [1193, 438] on icon "Next slide" at bounding box center [1189, 445] width 18 height 18
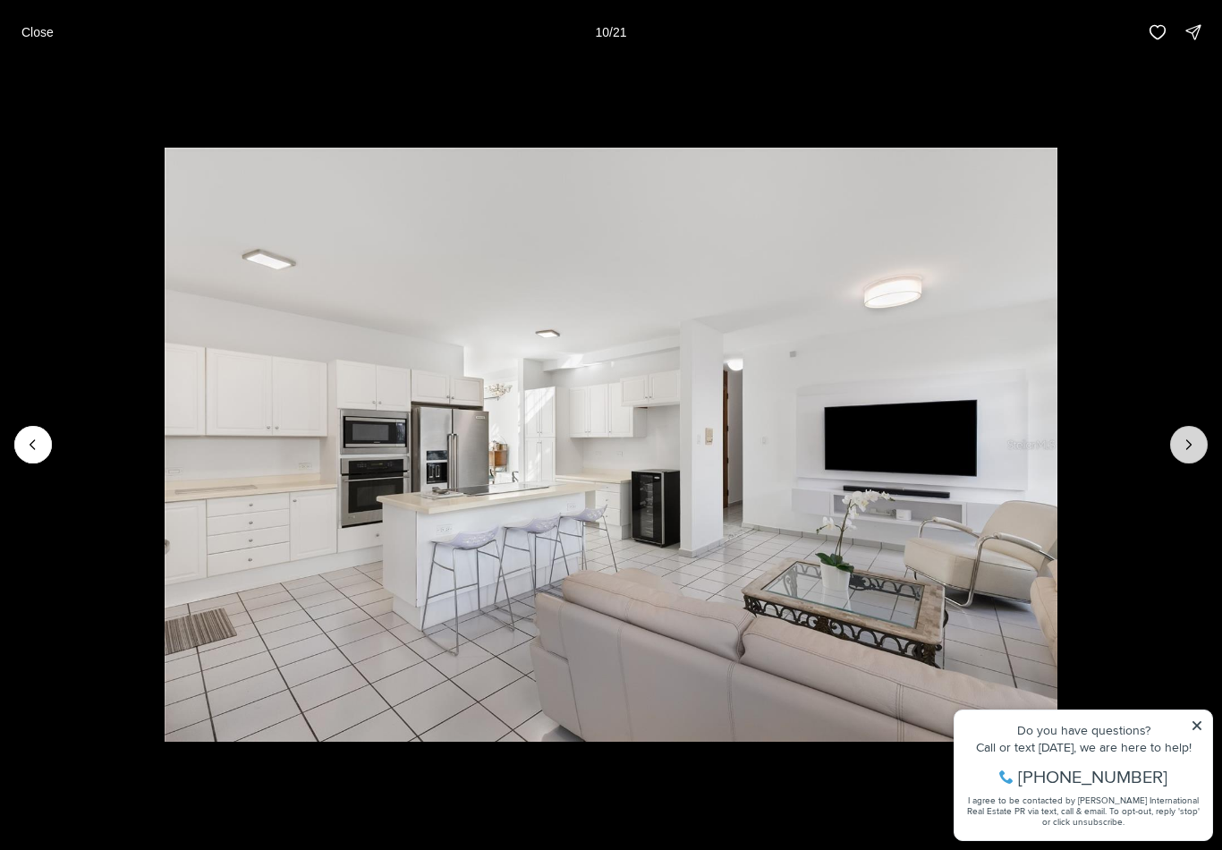
click at [1194, 443] on icon "Next slide" at bounding box center [1189, 445] width 18 height 18
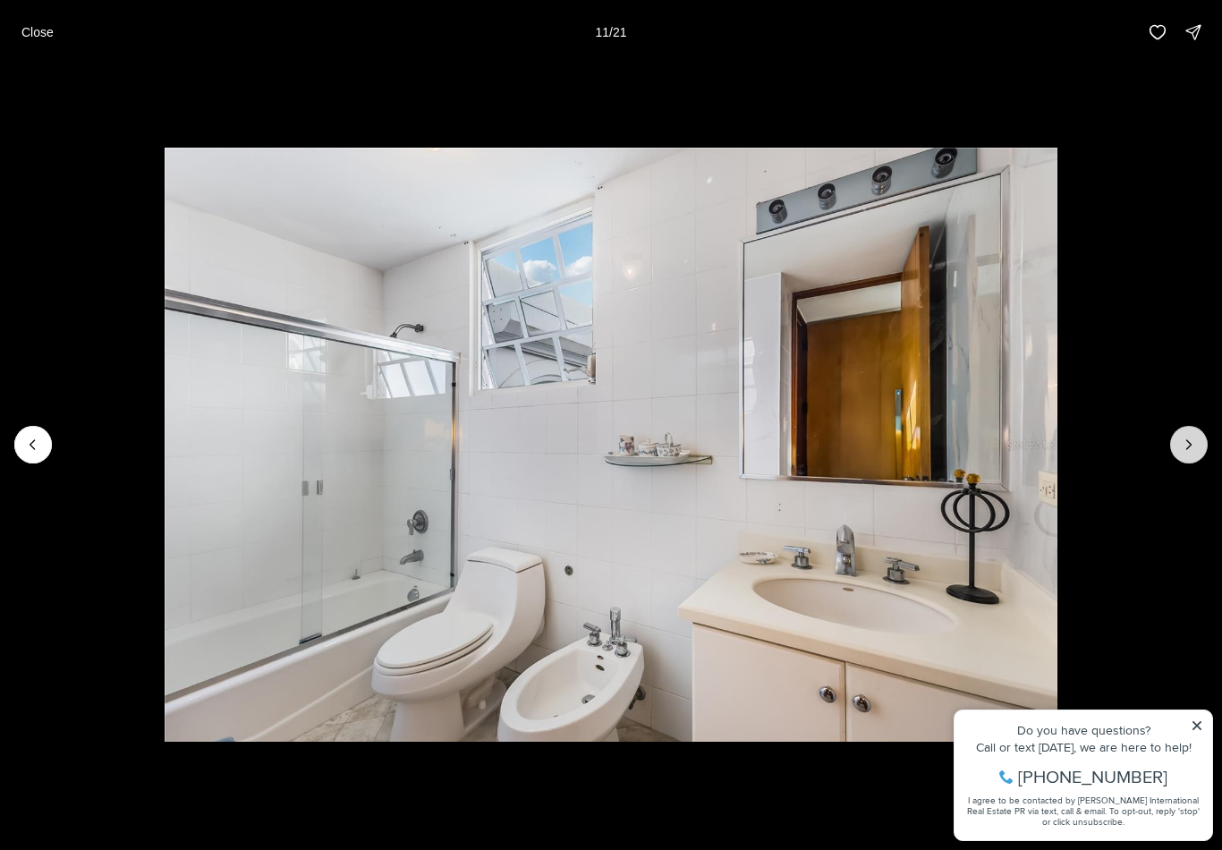
click at [1192, 445] on icon "Next slide" at bounding box center [1189, 445] width 18 height 18
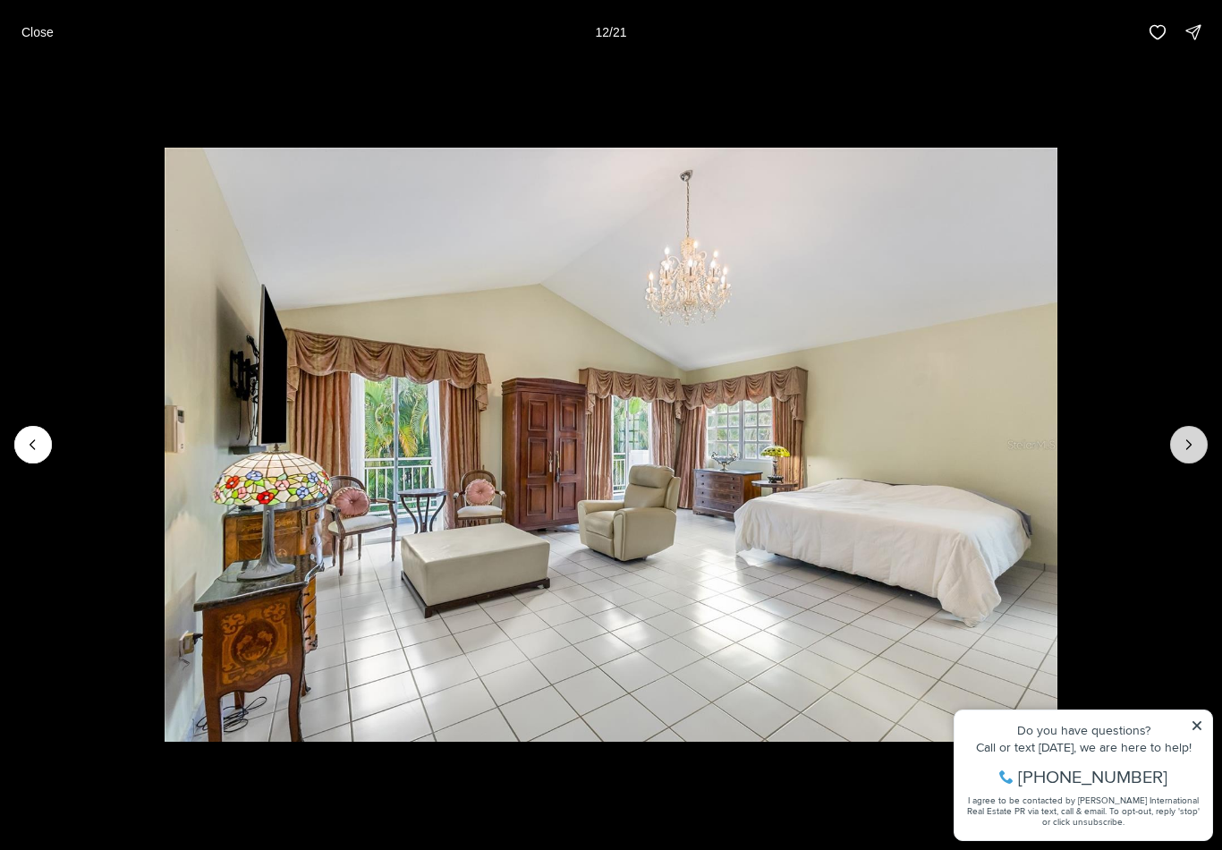
click at [1191, 437] on icon "Next slide" at bounding box center [1189, 445] width 18 height 18
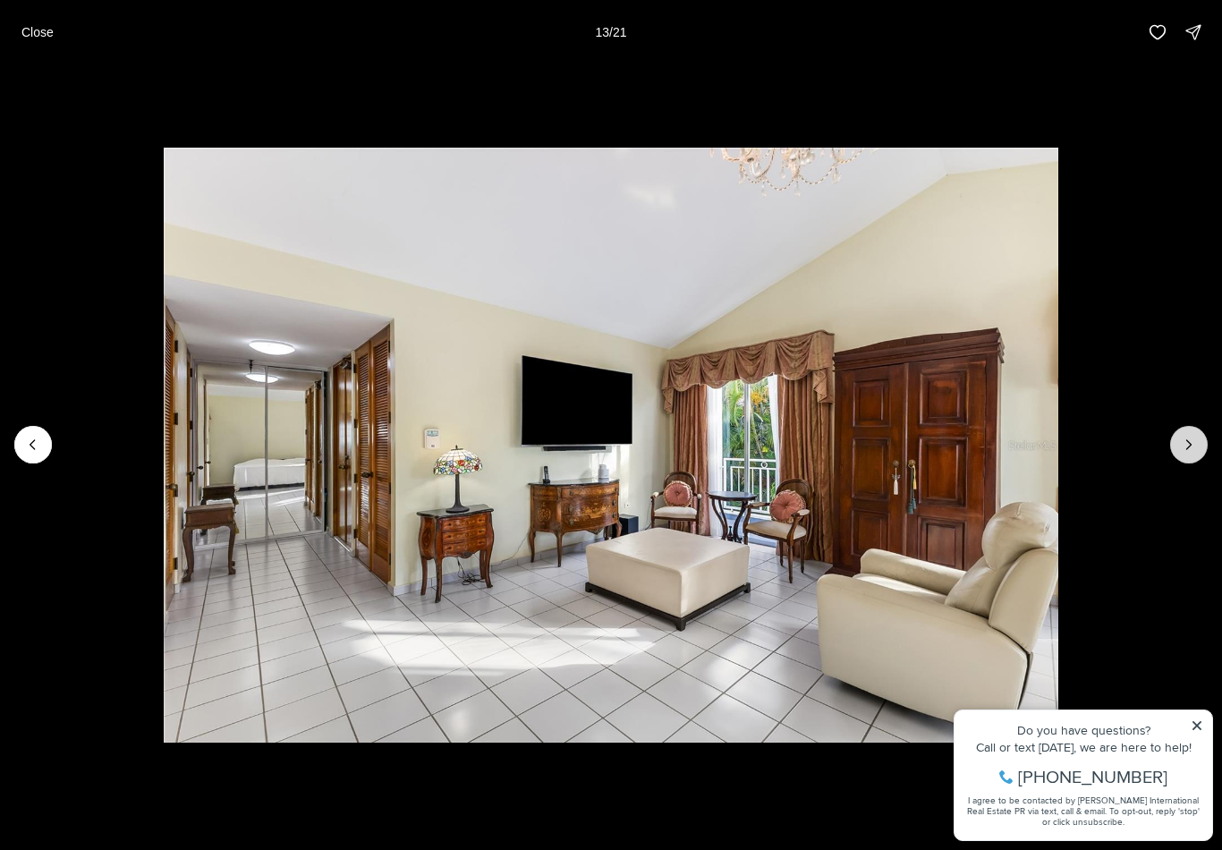
click at [1190, 436] on icon "Next slide" at bounding box center [1189, 445] width 18 height 18
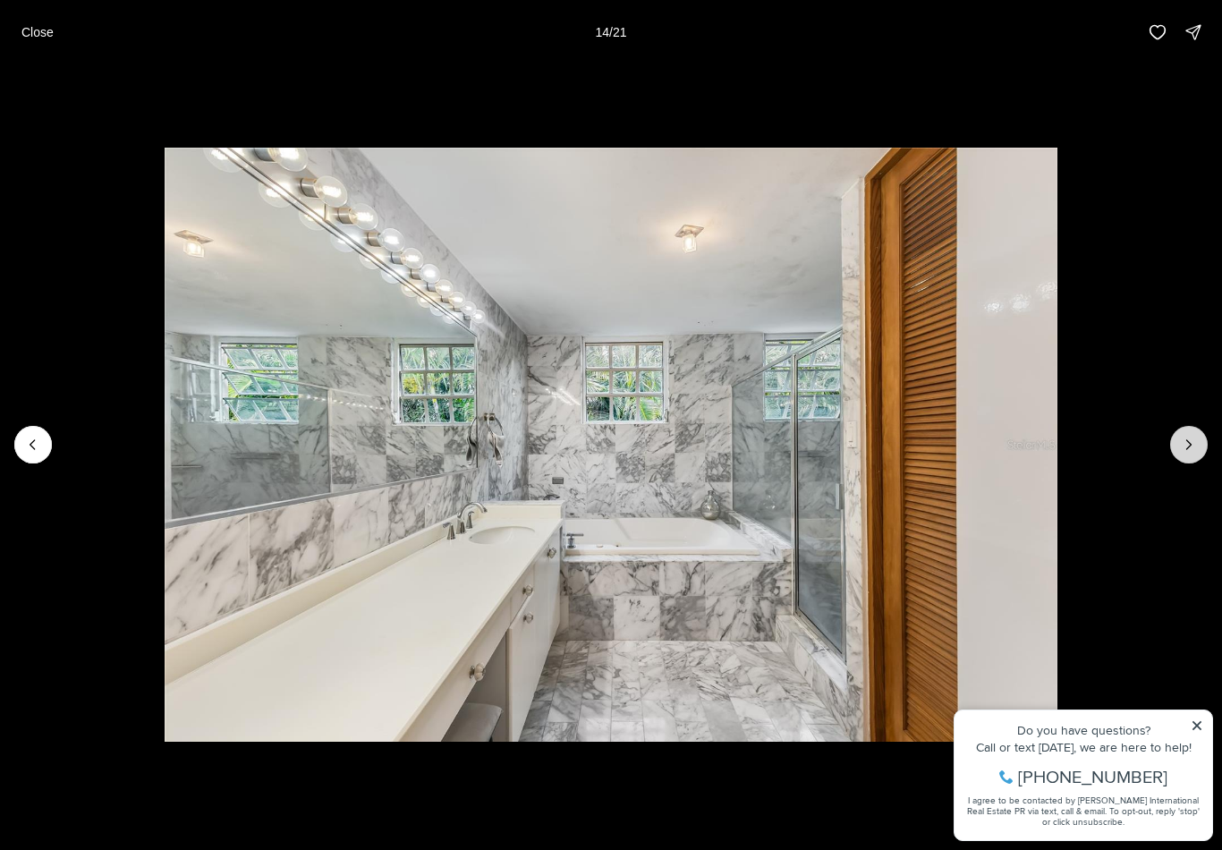
click at [1190, 439] on icon "Next slide" at bounding box center [1189, 445] width 18 height 18
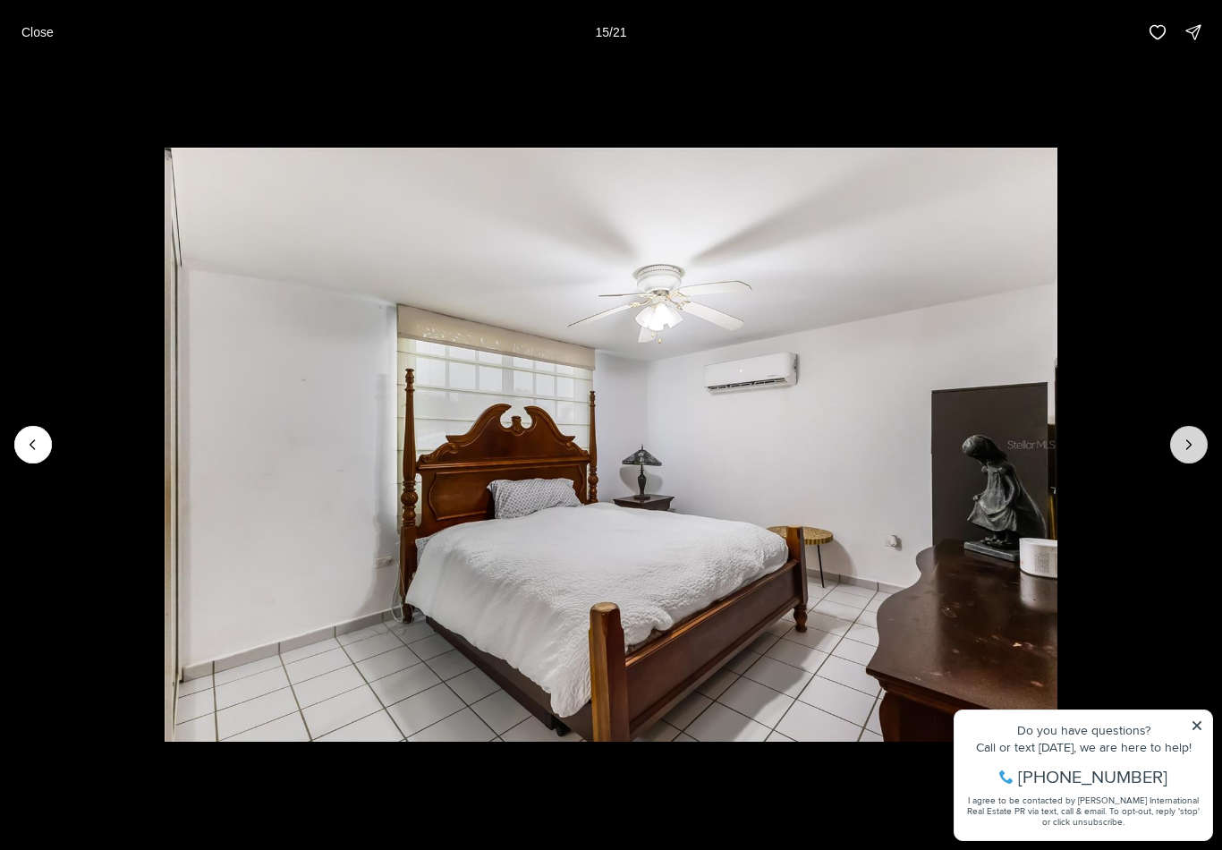
click at [1191, 436] on icon "Next slide" at bounding box center [1189, 445] width 18 height 18
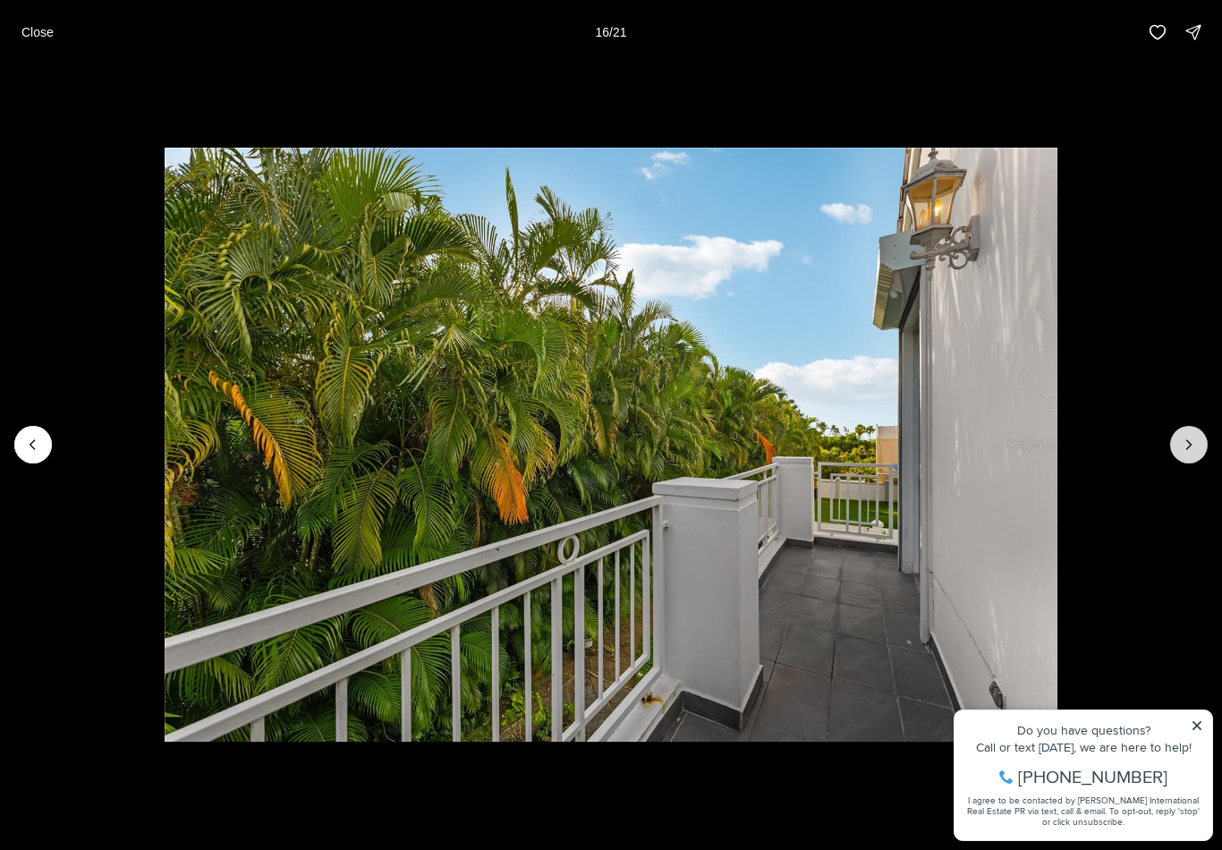
click at [1192, 436] on icon "Next slide" at bounding box center [1189, 445] width 18 height 18
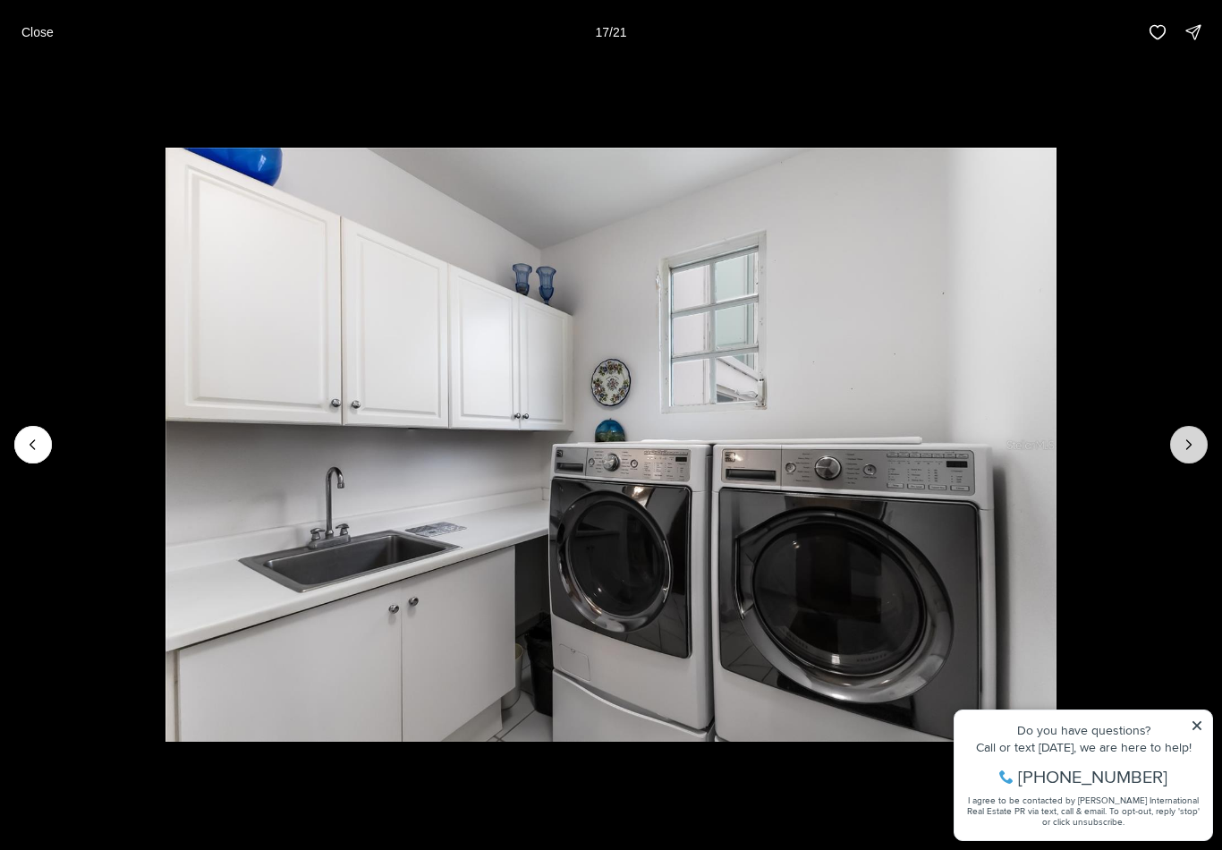
click at [1190, 437] on icon "Next slide" at bounding box center [1189, 445] width 18 height 18
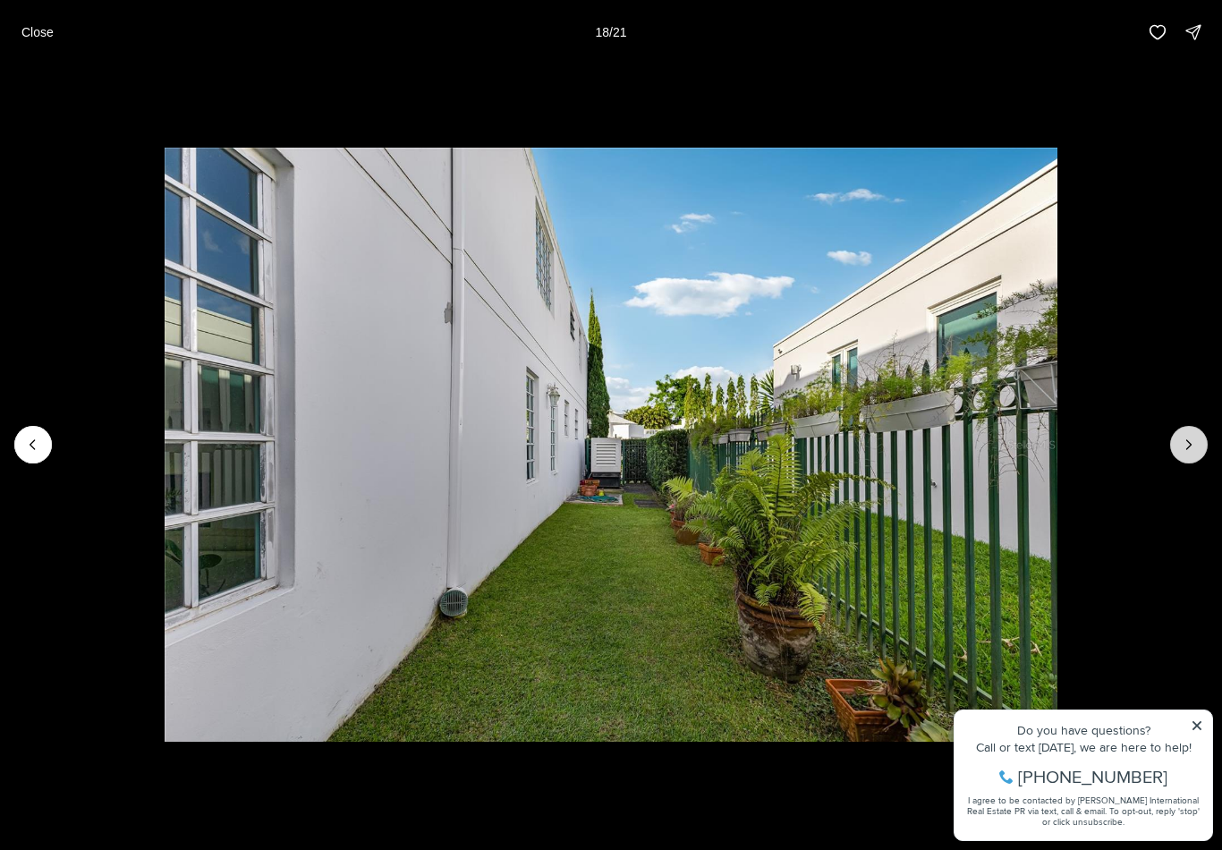
click at [1189, 440] on icon "Next slide" at bounding box center [1189, 445] width 18 height 18
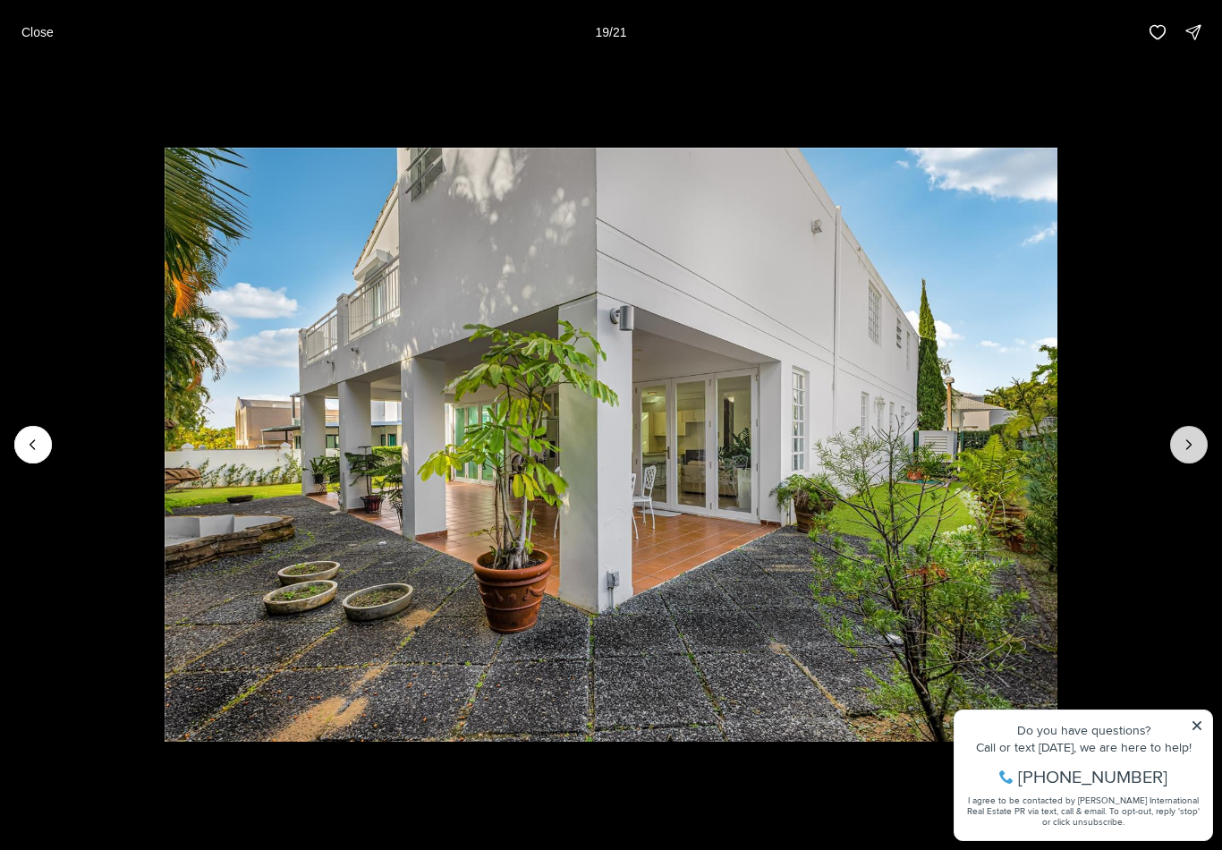
click at [1191, 445] on icon "Next slide" at bounding box center [1189, 445] width 18 height 18
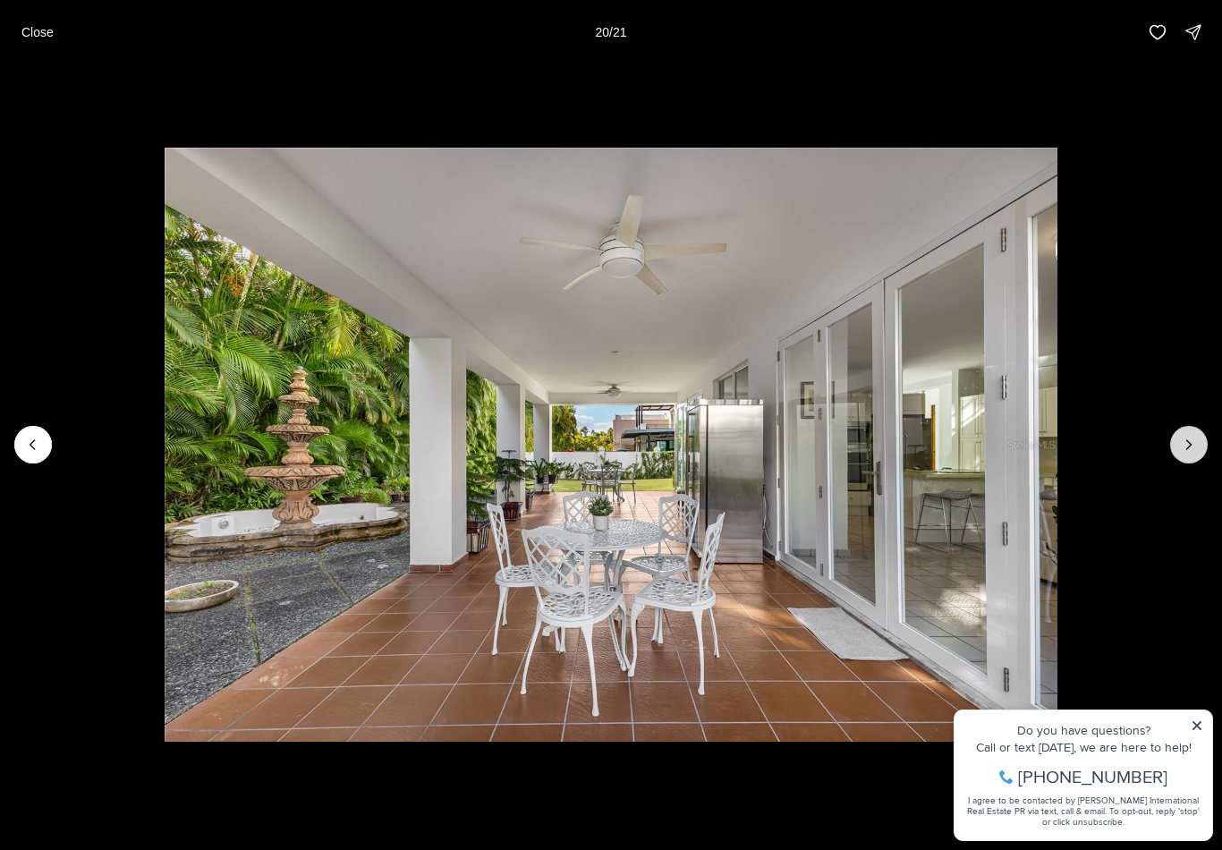
click at [1194, 441] on icon "Next slide" at bounding box center [1189, 445] width 18 height 18
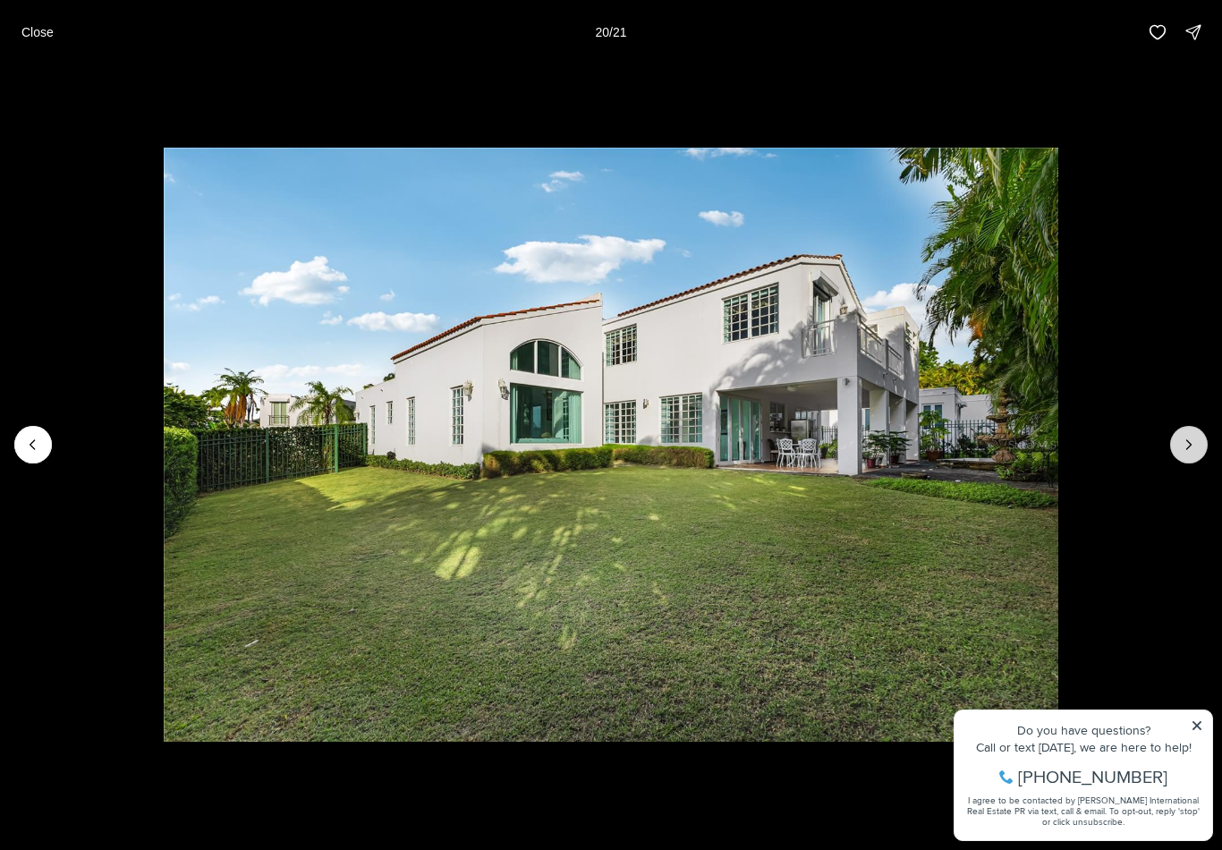
click at [1193, 440] on icon "Next slide" at bounding box center [1189, 445] width 18 height 18
click at [1059, 459] on img "21 of 21" at bounding box center [611, 445] width 895 height 595
click at [1190, 450] on div at bounding box center [1189, 445] width 38 height 38
click at [1188, 453] on div at bounding box center [1189, 445] width 38 height 38
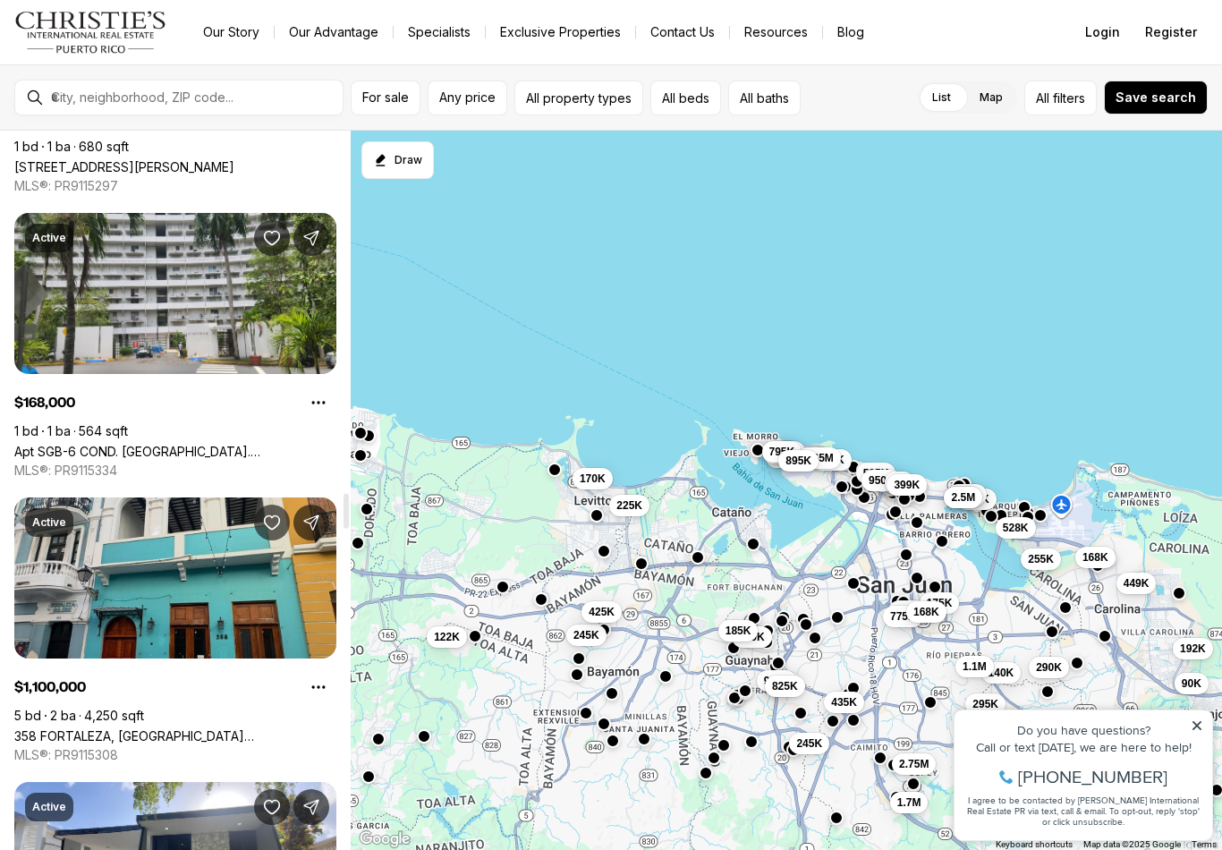
scroll to position [7388, 0]
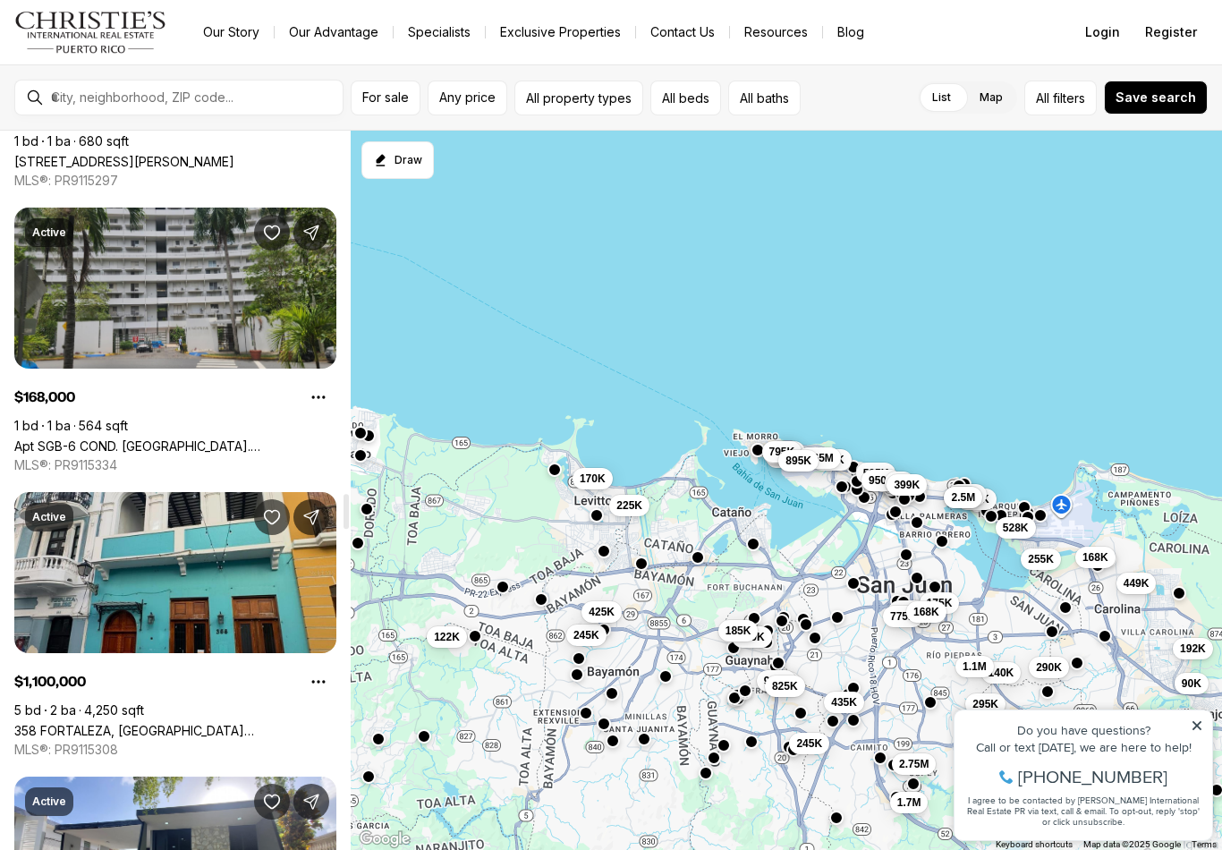
click at [179, 438] on link "Apt SGB-6 COND. [STREET_ADDRESS][PERSON_NAME]" at bounding box center [175, 445] width 322 height 15
click at [174, 438] on link "Apt SGB-6 COND. [STREET_ADDRESS][PERSON_NAME]" at bounding box center [175, 445] width 322 height 15
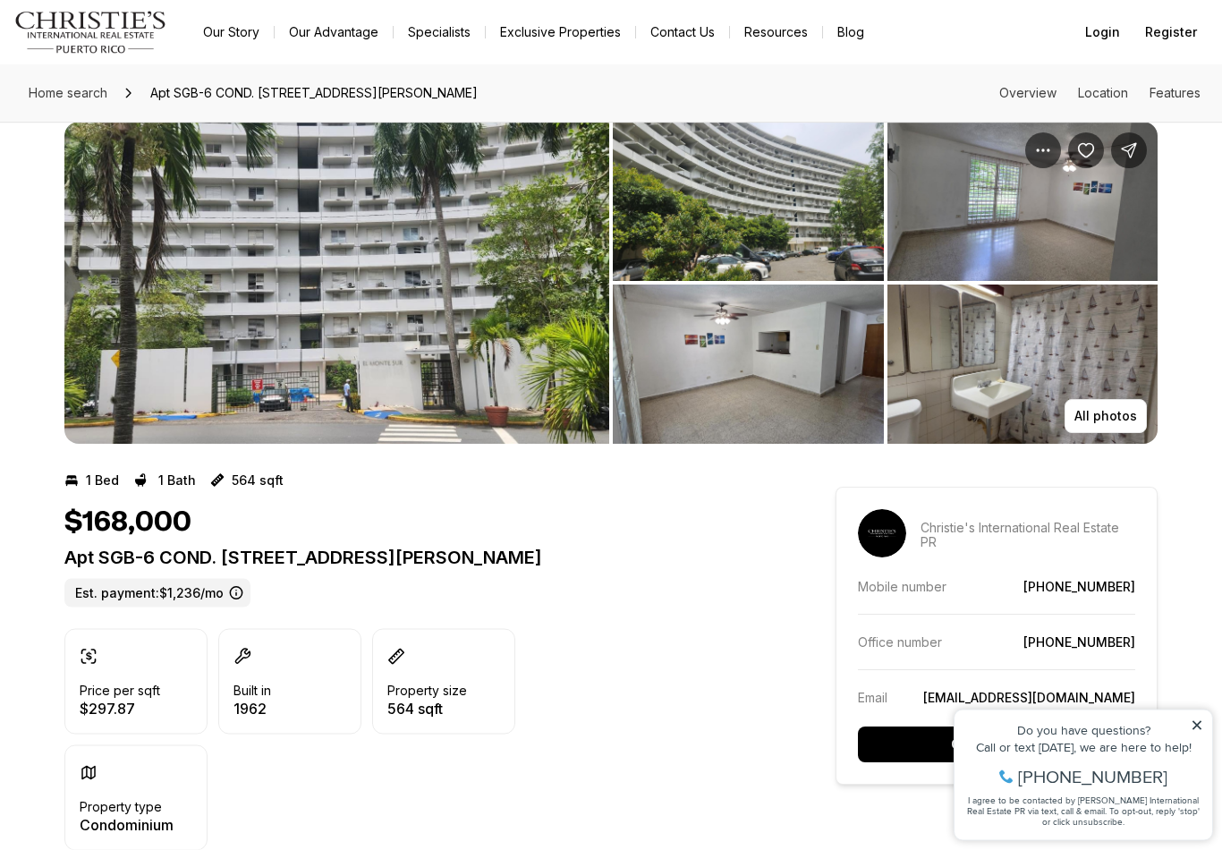
click at [180, 300] on img "View image gallery" at bounding box center [336, 284] width 545 height 322
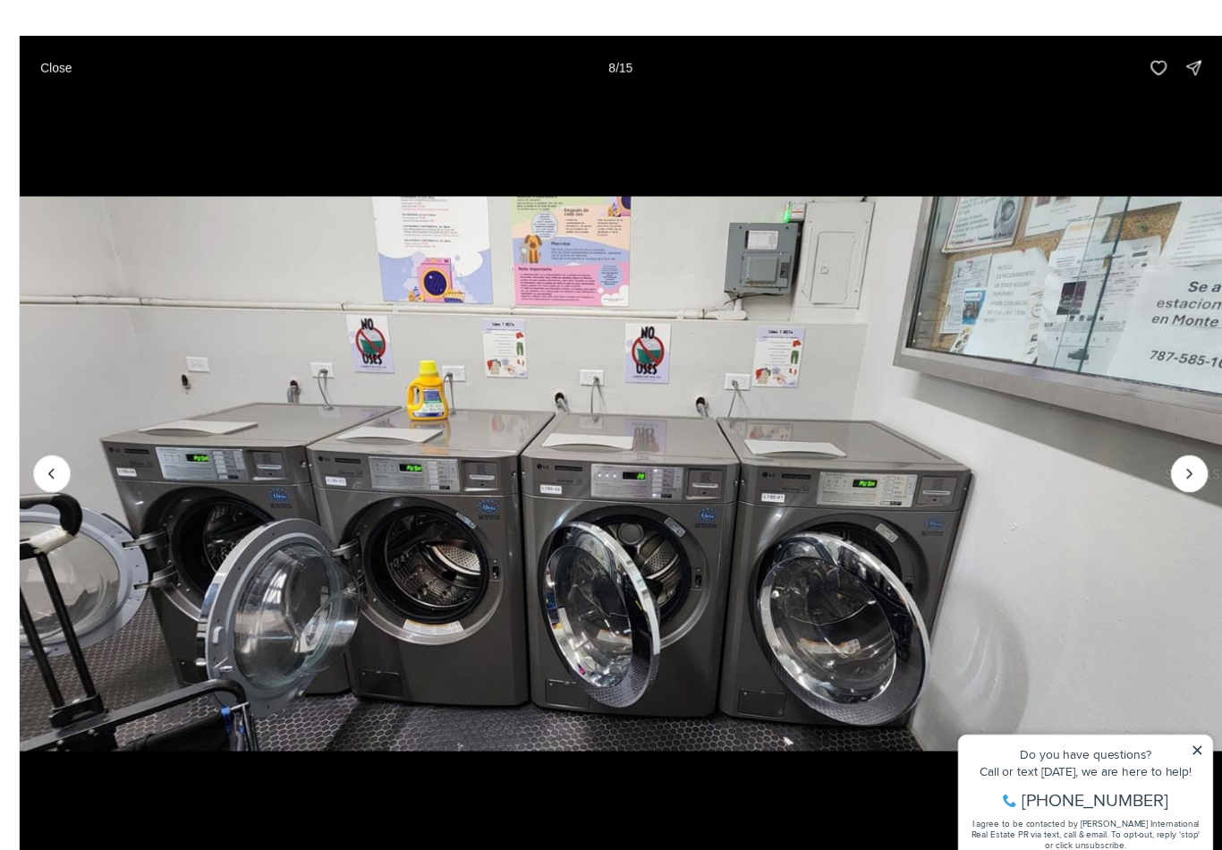
scroll to position [8, 0]
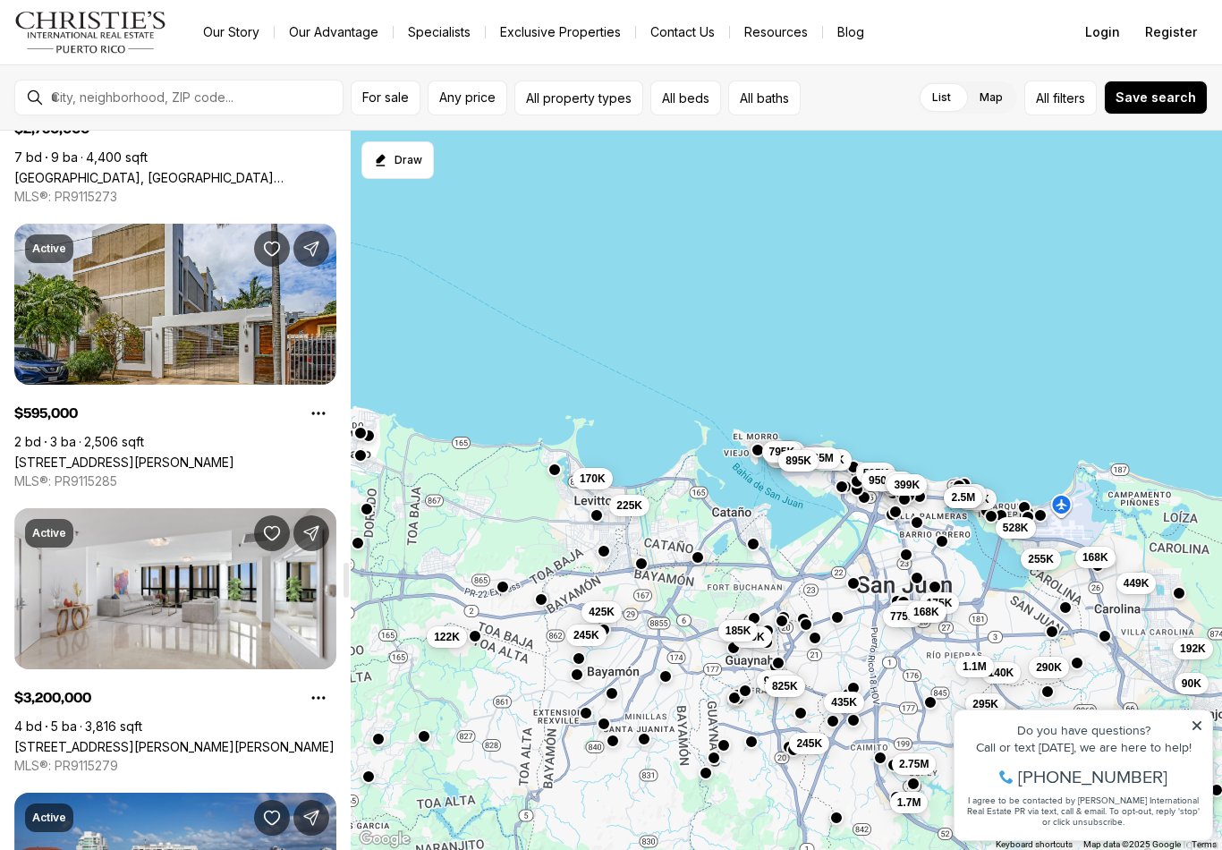
scroll to position [8793, 0]
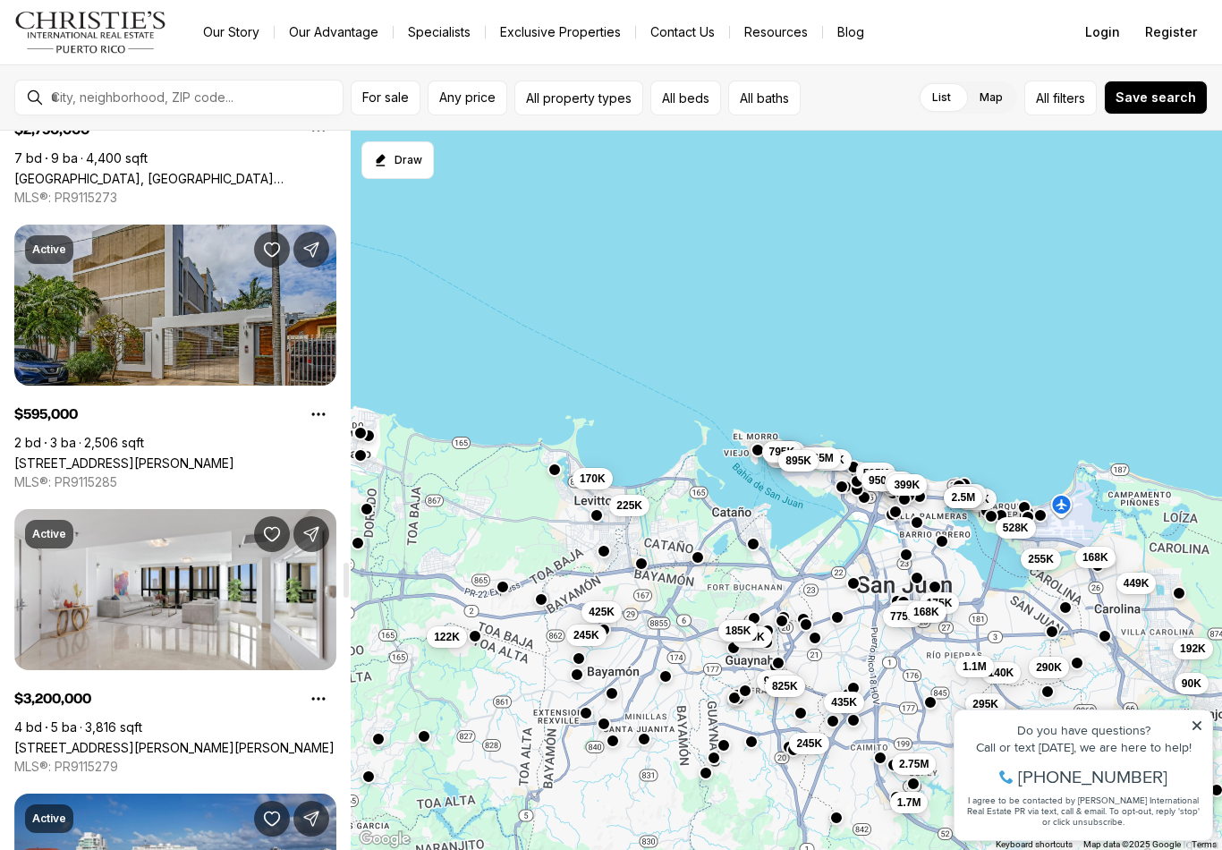
click at [189, 455] on link "114 DONCELLA STREET #3, SAN JUAN PR, 00913" at bounding box center [124, 462] width 220 height 15
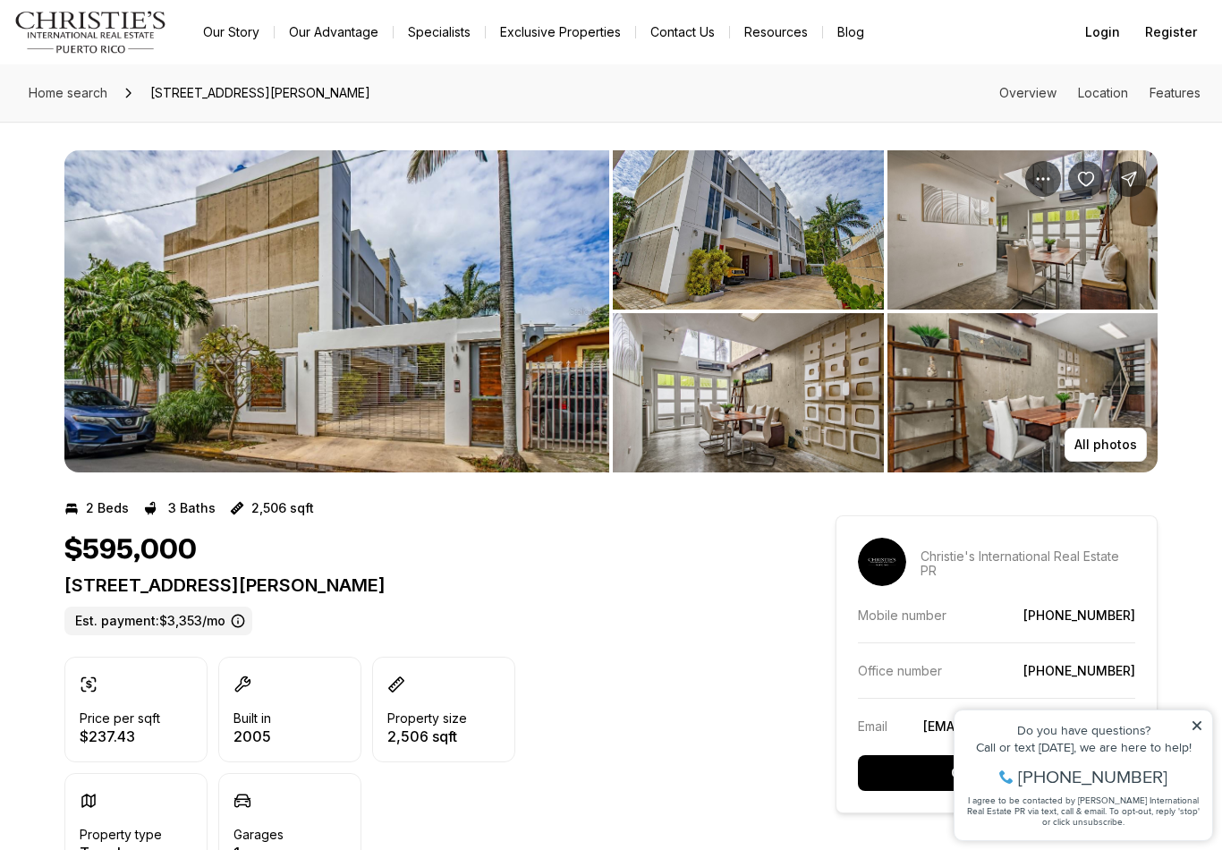
click at [224, 268] on img "View image gallery" at bounding box center [336, 311] width 545 height 322
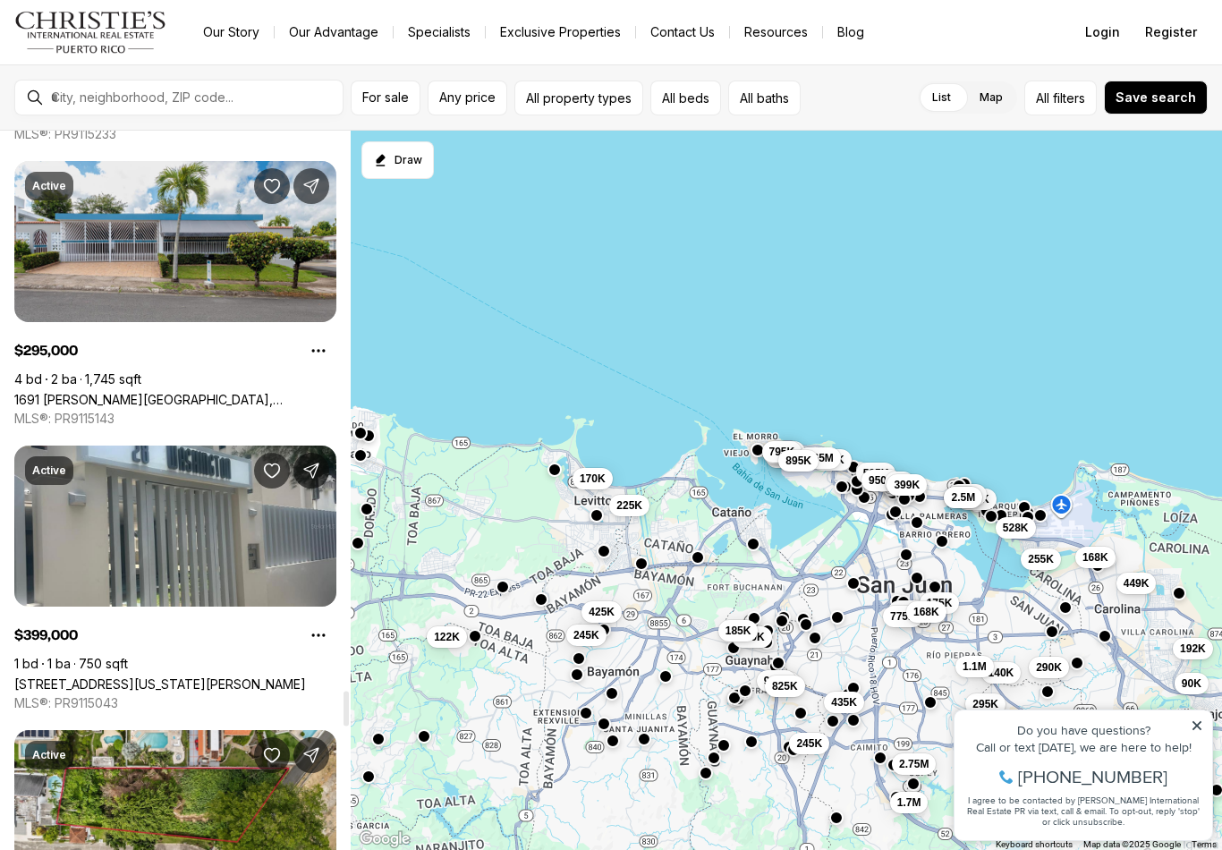
scroll to position [11424, 0]
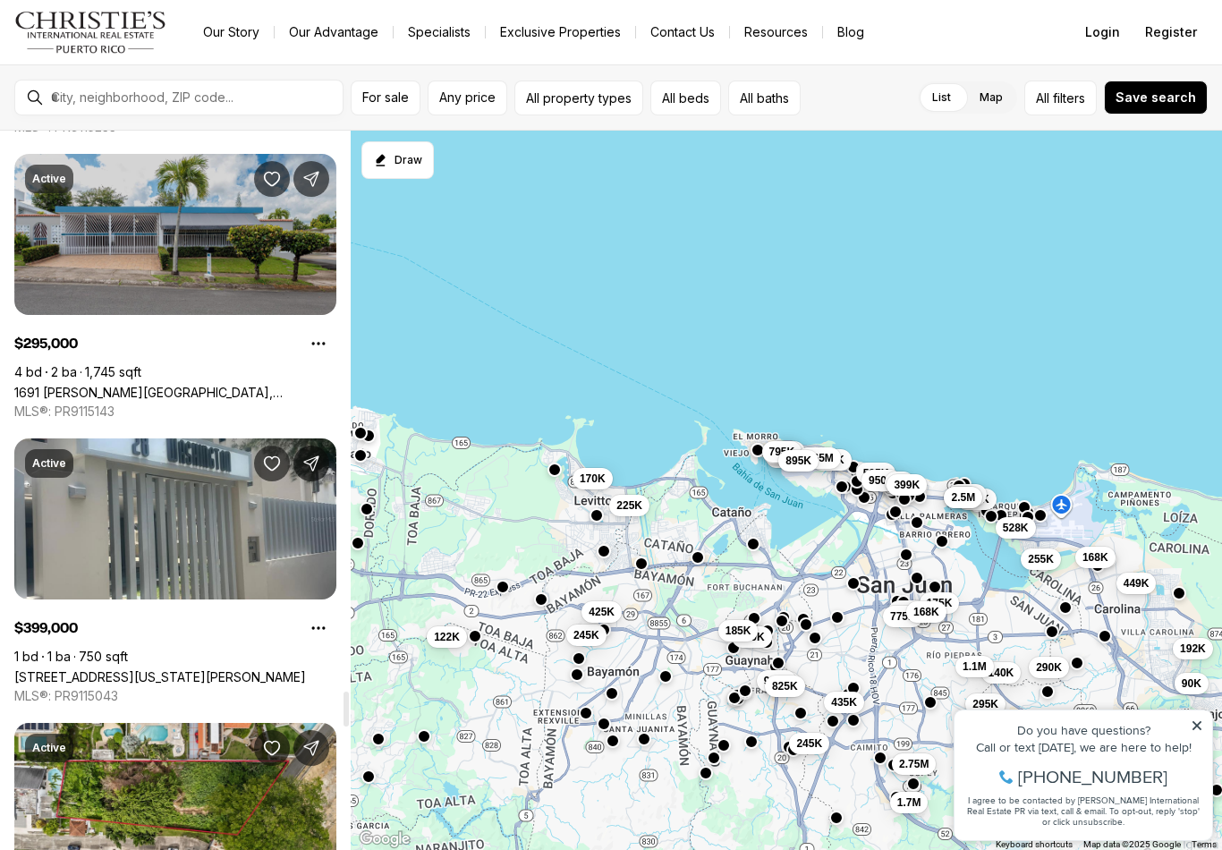
click at [157, 385] on link "1691 [PERSON_NAME][GEOGRAPHIC_DATA], [GEOGRAPHIC_DATA][PERSON_NAME], 00926" at bounding box center [175, 392] width 322 height 15
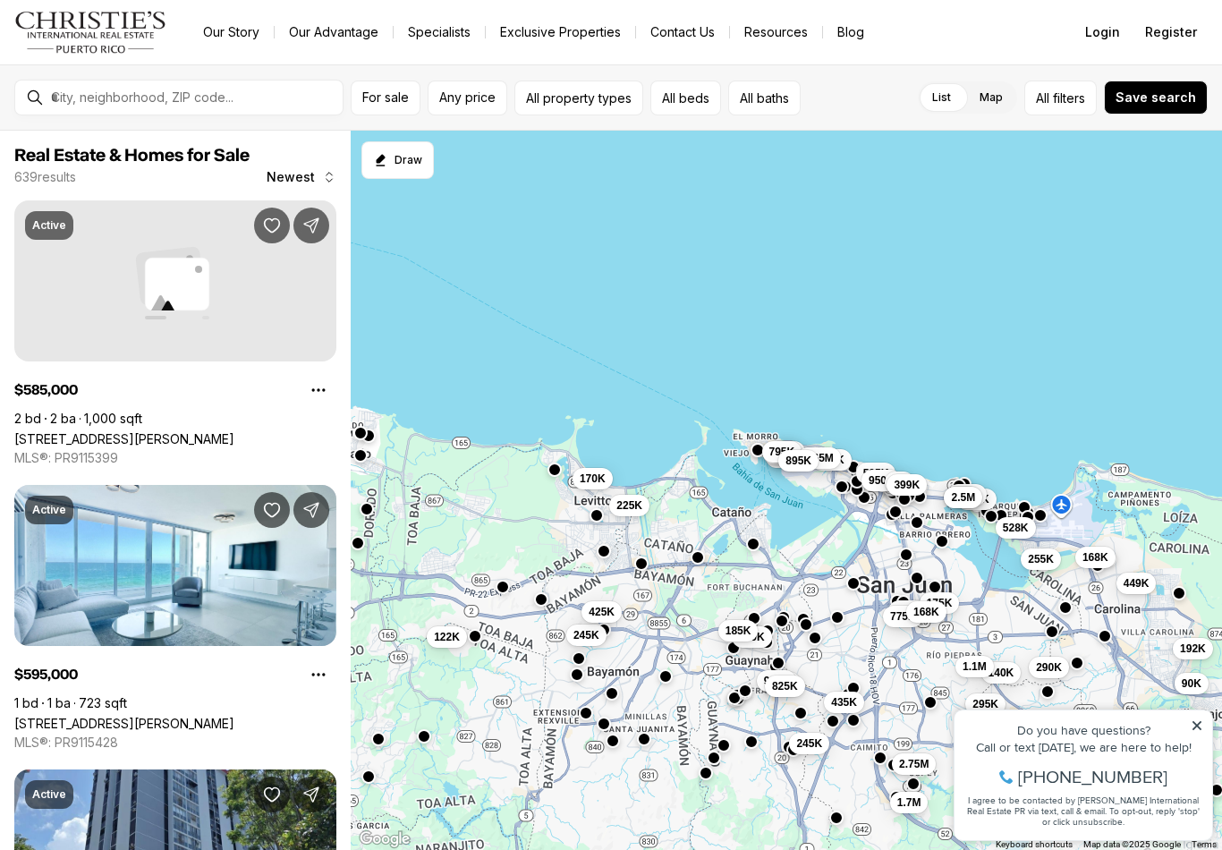
scroll to position [11424, 0]
